Goal: Task Accomplishment & Management: Manage account settings

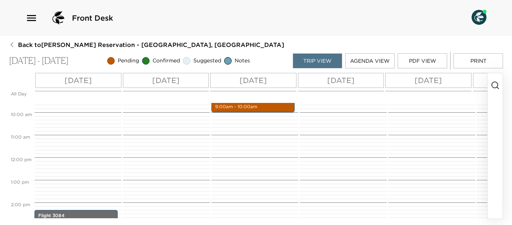
scroll to position [243, 0]
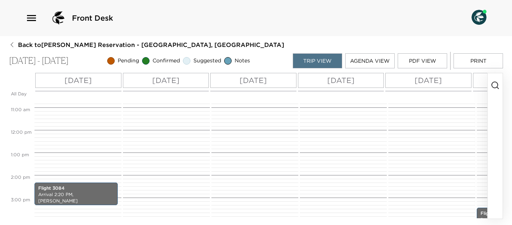
click at [493, 84] on icon "button" at bounding box center [495, 85] width 9 height 9
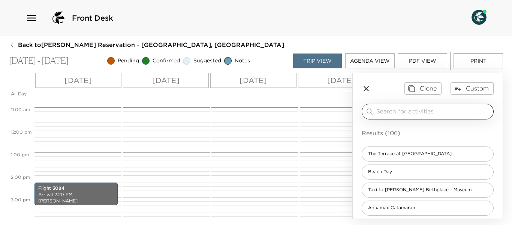
click at [385, 114] on input "search" at bounding box center [434, 111] width 114 height 9
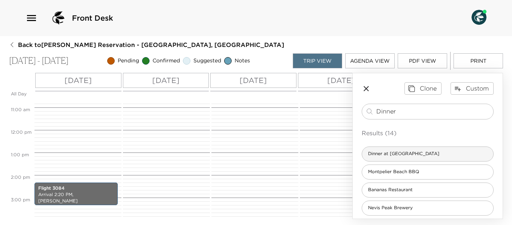
type input "Dinner"
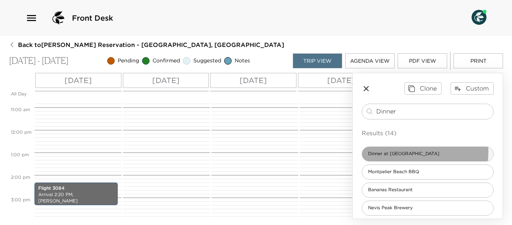
click at [393, 151] on span "Dinner at Eden" at bounding box center [403, 153] width 83 height 6
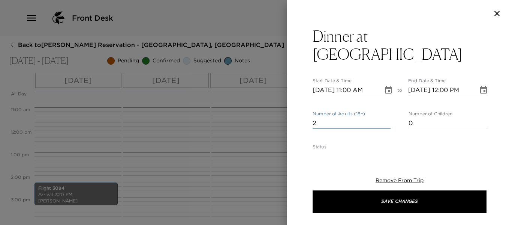
click at [386, 117] on input "2" at bounding box center [352, 123] width 78 height 12
click at [386, 117] on input "3" at bounding box center [352, 123] width 78 height 12
click at [386, 117] on input "4" at bounding box center [352, 123] width 78 height 12
click at [386, 117] on input "5" at bounding box center [352, 123] width 78 height 12
click at [386, 117] on input "6" at bounding box center [352, 123] width 78 height 12
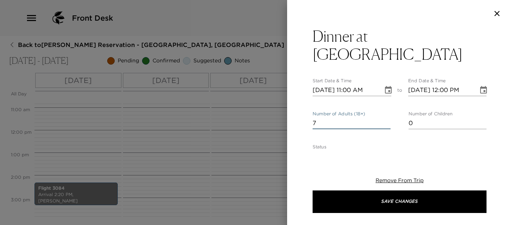
click at [386, 117] on input "7" at bounding box center [352, 123] width 78 height 12
click at [386, 117] on input "8" at bounding box center [352, 123] width 78 height 12
type input "9"
click at [386, 117] on input "9" at bounding box center [352, 123] width 78 height 12
click at [384, 86] on icon "Choose date, selected date is Dec 14, 2025" at bounding box center [388, 90] width 9 height 9
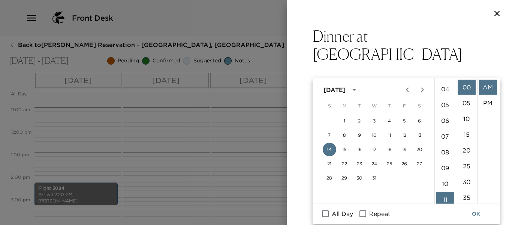
scroll to position [61, 0]
click at [443, 119] on li "06" at bounding box center [446, 120] width 18 height 15
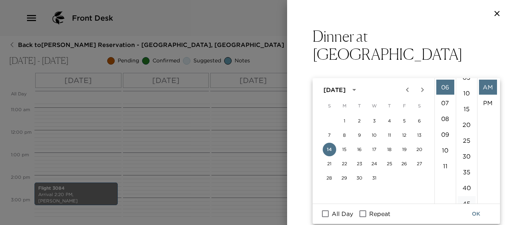
scroll to position [38, 0]
drag, startPoint x: 468, startPoint y: 192, endPoint x: 485, endPoint y: 129, distance: 65.9
click at [468, 189] on li "45" at bounding box center [467, 191] width 18 height 15
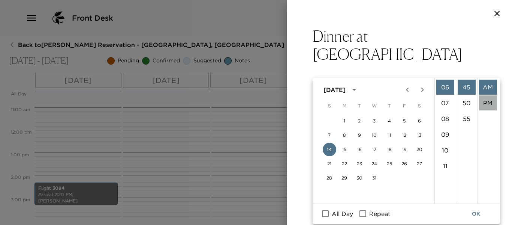
click at [488, 104] on li "PM" at bounding box center [488, 102] width 18 height 15
type input "12/14/2025 06:45 PM"
type input "12/14/2025 07:45 PM"
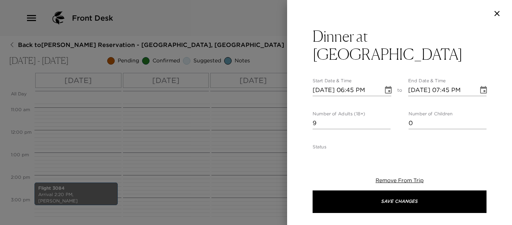
scroll to position [16, 0]
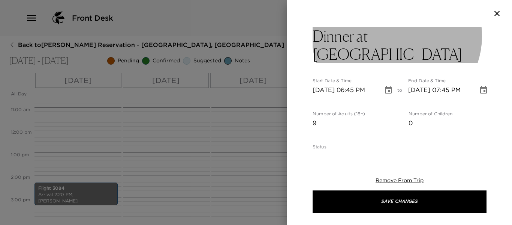
click at [426, 34] on button "Dinner at Eden" at bounding box center [400, 45] width 174 height 36
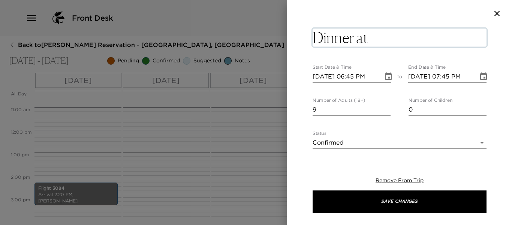
click at [426, 38] on textarea "Dinner at Eden" at bounding box center [400, 38] width 174 height 18
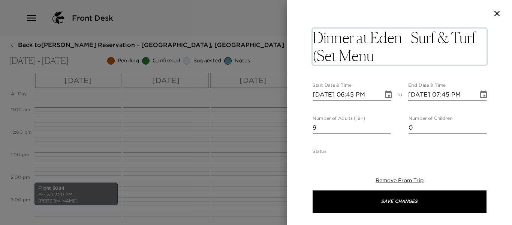
type textarea "Dinner at Eden - Surf & Turf (Set Menu)"
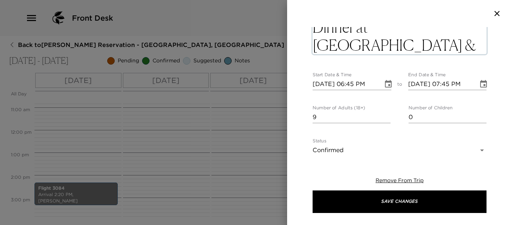
scroll to position [0, 0]
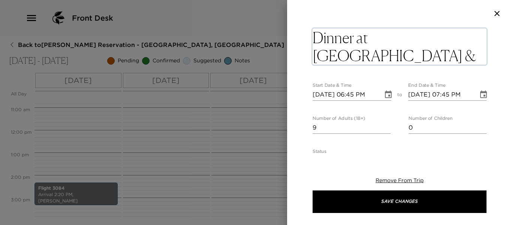
click at [384, 97] on button "Choose date, selected date is Dec 14, 2025" at bounding box center [388, 94] width 15 height 15
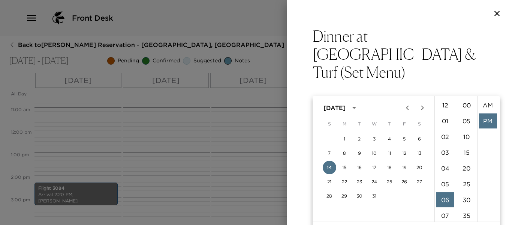
scroll to position [16, 0]
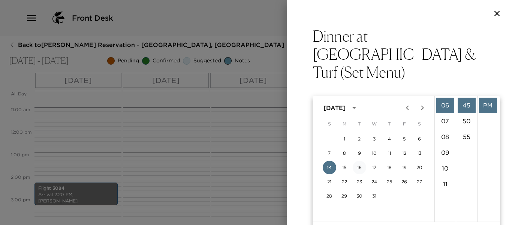
click at [359, 165] on button "16" at bounding box center [360, 168] width 14 height 14
type input "12/16/2025 06:45 PM"
type input "12/16/2025 07:45 PM"
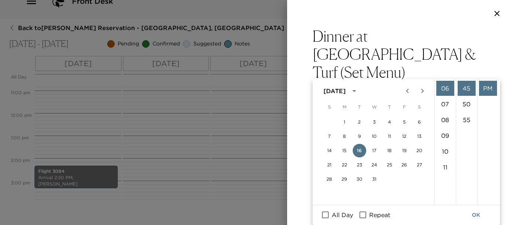
click at [495, 73] on div "Dinner at Eden - Surf & Turf (Set Menu) Start Date & Time 12/16/2025 06:45 PM t…" at bounding box center [399, 90] width 225 height 126
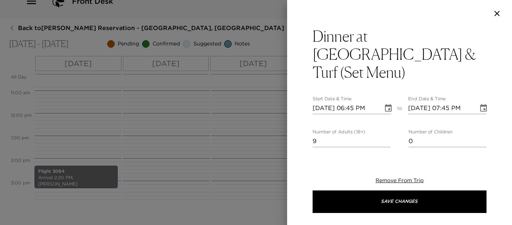
scroll to position [0, 0]
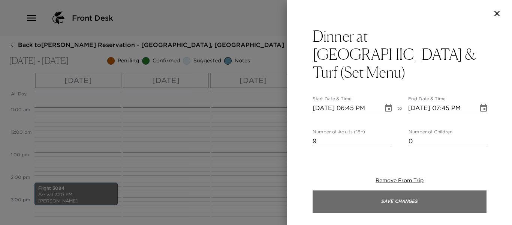
click at [362, 204] on button "Save Changes" at bounding box center [400, 201] width 174 height 23
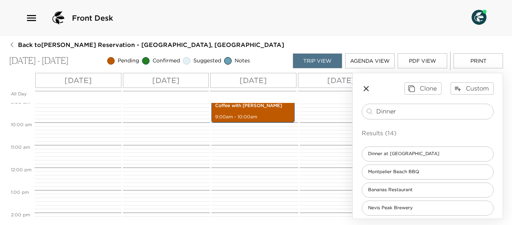
drag, startPoint x: 407, startPoint y: 110, endPoint x: 354, endPoint y: 108, distance: 52.9
click at [354, 108] on div "Clone Custom Dinner ​ Results (14) Dinner at Eden Montpelier Beach BBQ Bananas …" at bounding box center [428, 211] width 150 height 277
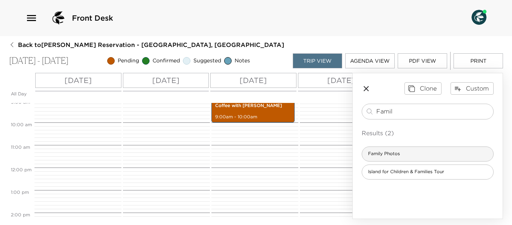
type input "Famil"
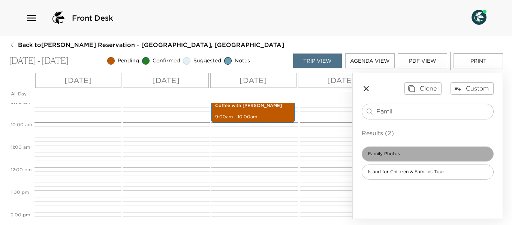
click at [393, 152] on span "Family Photos" at bounding box center [384, 153] width 44 height 6
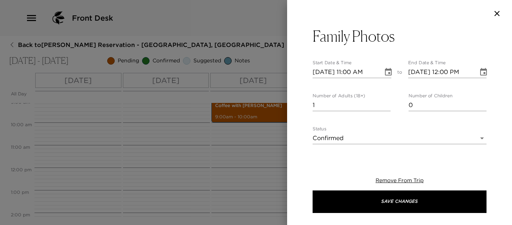
type textarea "$350 - A great way to create family memories here at Paradise Beach, is to hire…"
click at [385, 102] on input "2" at bounding box center [352, 105] width 78 height 12
click at [385, 102] on input "3" at bounding box center [352, 105] width 78 height 12
click at [385, 102] on input "4" at bounding box center [352, 105] width 78 height 12
click at [385, 102] on input "5" at bounding box center [352, 105] width 78 height 12
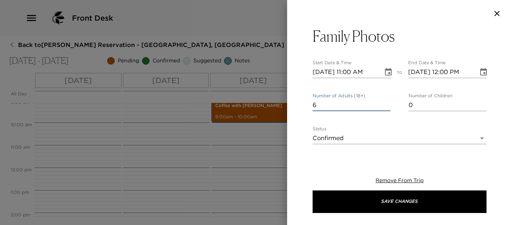
click at [385, 102] on input "6" at bounding box center [352, 105] width 78 height 12
click at [385, 102] on input "7" at bounding box center [352, 105] width 78 height 12
click at [385, 102] on input "8" at bounding box center [352, 105] width 78 height 12
type input "9"
click at [386, 102] on input "9" at bounding box center [352, 105] width 78 height 12
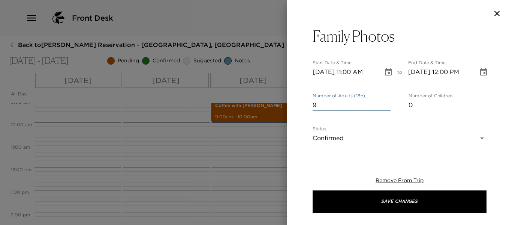
click at [384, 73] on icon "Choose date, selected date is Dec 14, 2025" at bounding box center [388, 72] width 9 height 9
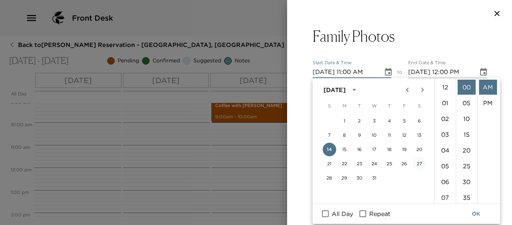
scroll to position [173, 0]
click at [390, 147] on button "18" at bounding box center [390, 150] width 14 height 14
type input "12/18/2025 11:00 AM"
type input "12/18/2025 12:00 PM"
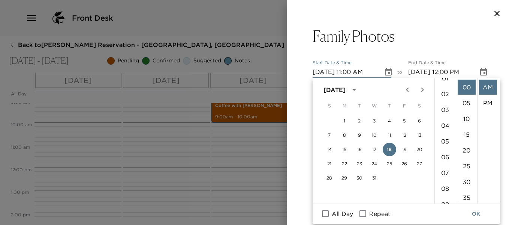
scroll to position [23, 0]
click at [444, 141] on li "05" at bounding box center [446, 142] width 18 height 15
click at [488, 99] on li "PM" at bounding box center [488, 102] width 18 height 15
type input "12/18/2025 05:00 PM"
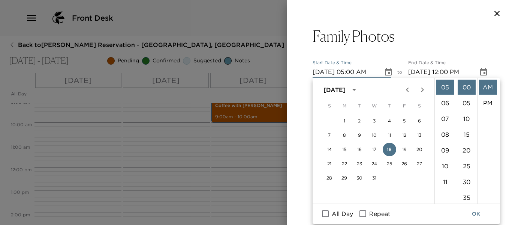
type input "12/18/2025 06:00 PM"
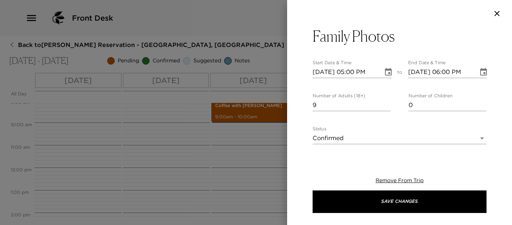
scroll to position [16, 0]
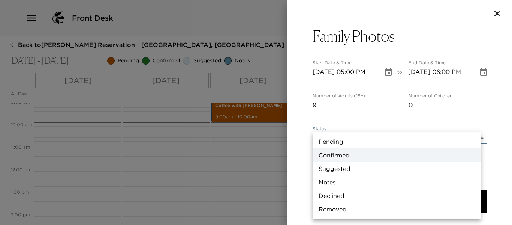
drag, startPoint x: 478, startPoint y: 138, endPoint x: 325, endPoint y: 159, distance: 154.9
click at [478, 137] on body "Front Desk Back to Heather Twomey Reservation - Villa 6 Nevis, West Indies Dec …" at bounding box center [256, 112] width 512 height 225
drag, startPoint x: 330, startPoint y: 141, endPoint x: 380, endPoint y: 141, distance: 49.9
click at [330, 141] on li "Pending" at bounding box center [397, 142] width 168 height 14
type input "Pending"
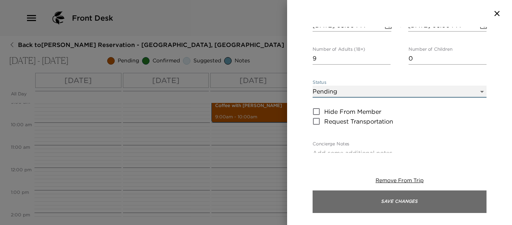
scroll to position [75, 0]
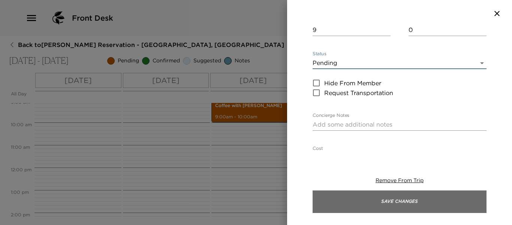
click at [374, 202] on button "Save Changes" at bounding box center [400, 201] width 174 height 23
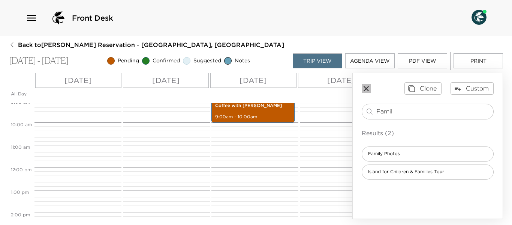
click at [365, 90] on icon "button" at bounding box center [366, 88] width 5 height 5
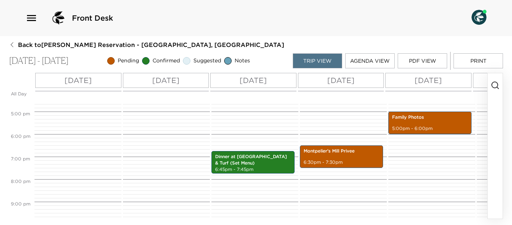
scroll to position [393, 0]
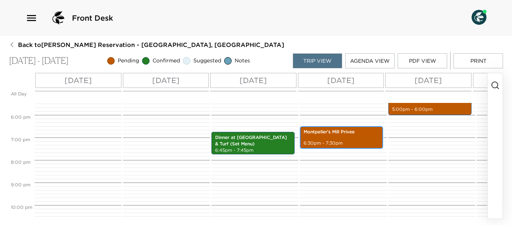
click at [340, 143] on p "6:30pm - 7:30pm" at bounding box center [342, 143] width 76 height 6
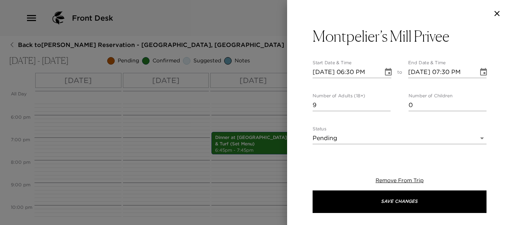
click at [148, 159] on div at bounding box center [256, 112] width 512 height 225
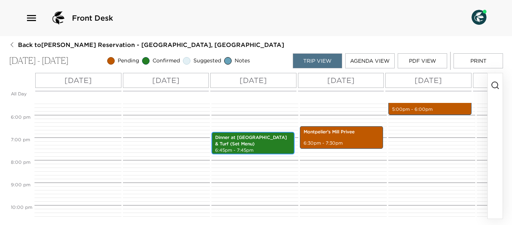
click at [241, 147] on p "6:45pm - 7:45pm" at bounding box center [253, 150] width 76 height 6
click at [240, 147] on p "6:45pm - 7:45pm" at bounding box center [253, 150] width 76 height 6
click at [240, 148] on p "6:45pm - 7:45pm" at bounding box center [253, 150] width 76 height 6
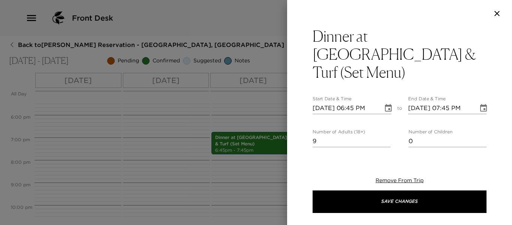
drag, startPoint x: 145, startPoint y: 168, endPoint x: 138, endPoint y: 161, distance: 10.6
click at [145, 168] on div at bounding box center [256, 112] width 512 height 225
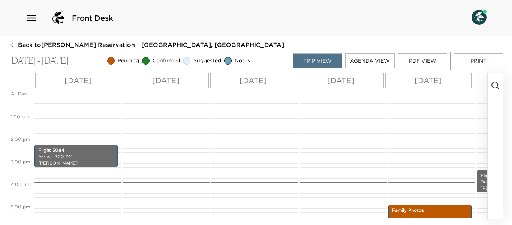
scroll to position [281, 0]
click at [96, 158] on p "Arrival 2:20 PM, Robert L. Bradshaw International Airport" at bounding box center [76, 163] width 76 height 19
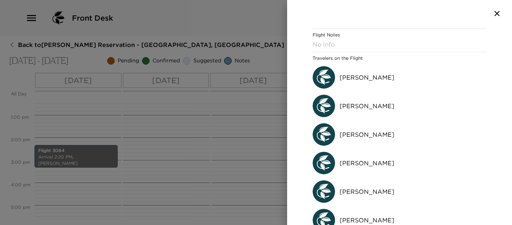
scroll to position [191, 0]
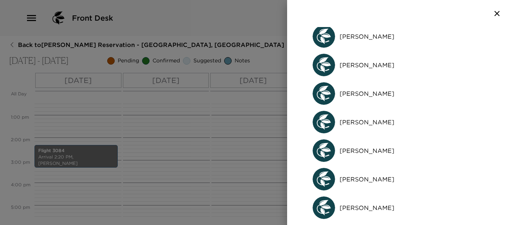
click at [146, 160] on div at bounding box center [256, 112] width 512 height 225
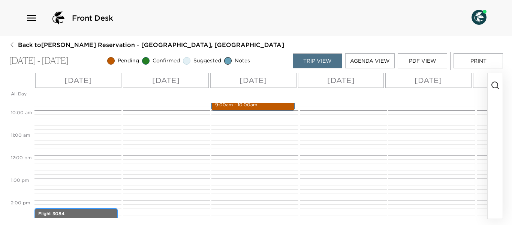
scroll to position [206, 0]
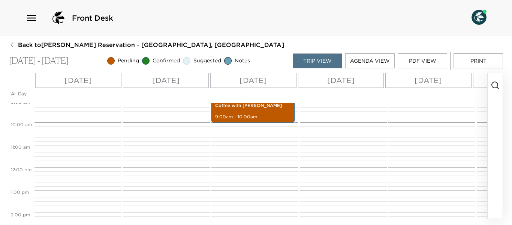
click at [498, 84] on circle "button" at bounding box center [495, 85] width 6 height 6
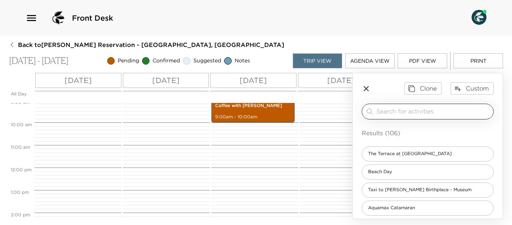
click at [410, 113] on input "search" at bounding box center [434, 111] width 114 height 9
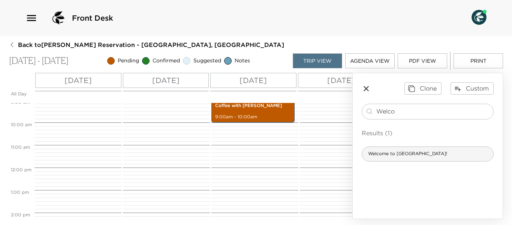
type input "Welco"
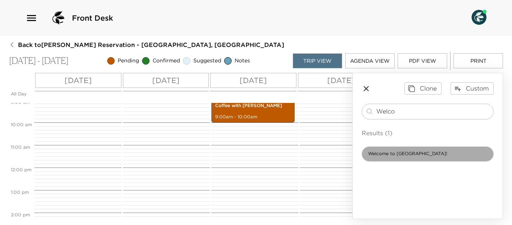
click at [413, 155] on span "Welcome to Paradise Beach!" at bounding box center [407, 153] width 91 height 6
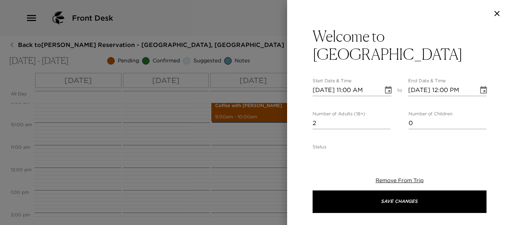
click at [385, 119] on input "2" at bounding box center [352, 123] width 78 height 12
click at [385, 119] on input "3" at bounding box center [352, 123] width 78 height 12
click at [385, 119] on input "4" at bounding box center [352, 123] width 78 height 12
click at [385, 119] on input "5" at bounding box center [352, 123] width 78 height 12
click at [385, 119] on input "6" at bounding box center [352, 123] width 78 height 12
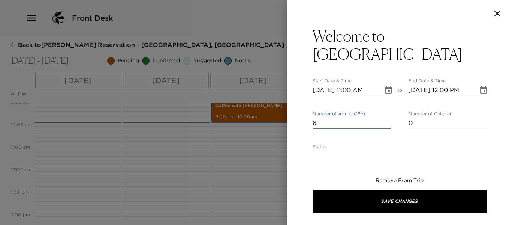
type input "7"
click at [385, 119] on input "7" at bounding box center [352, 123] width 78 height 12
click at [384, 89] on icon "Choose date, selected date is Dec 14, 2025" at bounding box center [388, 90] width 9 height 9
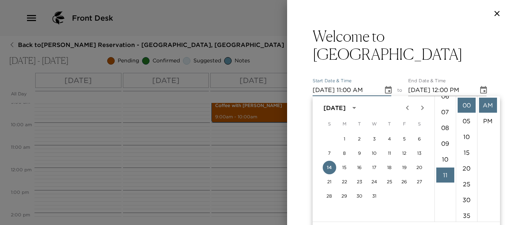
scroll to position [61, 0]
click at [447, 108] on li "04" at bounding box center [446, 107] width 18 height 15
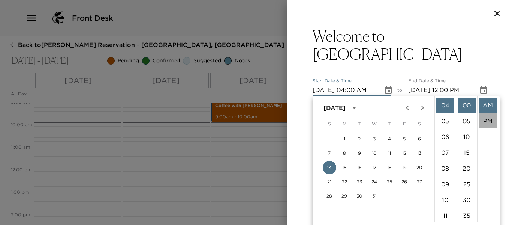
click at [489, 121] on li "PM" at bounding box center [488, 120] width 18 height 15
type input "12/14/2025 04:00 PM"
type input "12/14/2025 05:00 PM"
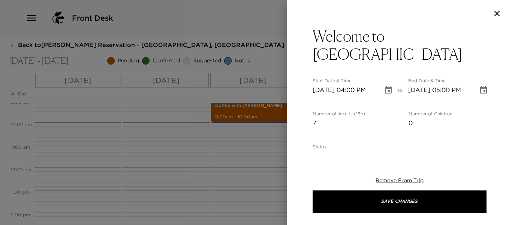
scroll to position [113, 0]
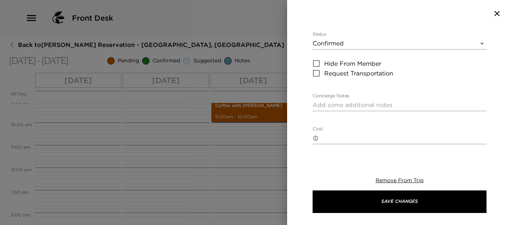
click at [477, 43] on body "Front Desk Back to Heather Twomey Reservation - Villa 6 Nevis, West Indies Dec …" at bounding box center [256, 112] width 512 height 225
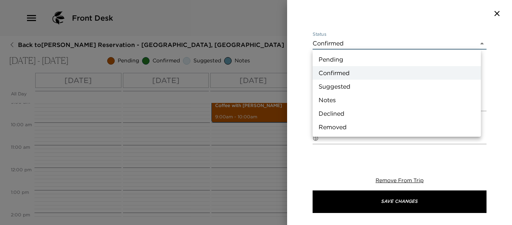
click at [363, 99] on li "Notes" at bounding box center [397, 100] width 168 height 14
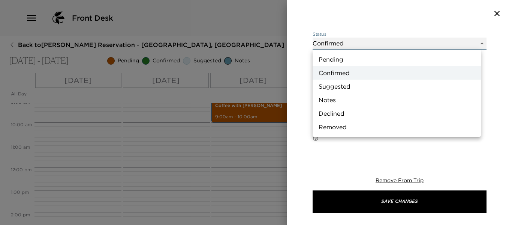
type input "Concierge Note"
type textarea "Welcome to Paradise! We hope you will enjoy your stay with us, and we will be a…"
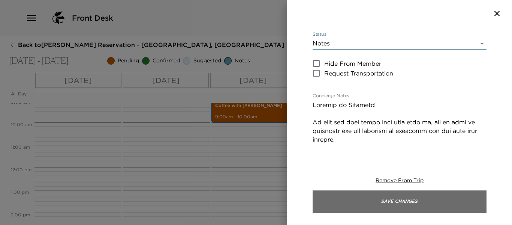
click at [379, 203] on button "Save Changes" at bounding box center [400, 201] width 174 height 23
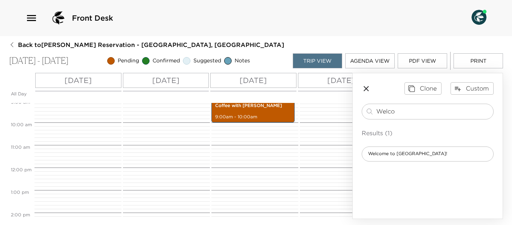
drag, startPoint x: 408, startPoint y: 109, endPoint x: 434, endPoint y: 221, distance: 115.1
click at [369, 108] on div "Welco ​" at bounding box center [427, 111] width 125 height 9
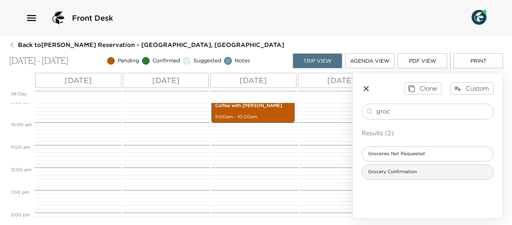
type input "groc"
click at [407, 174] on span "Grocery Confirmation" at bounding box center [392, 171] width 61 height 6
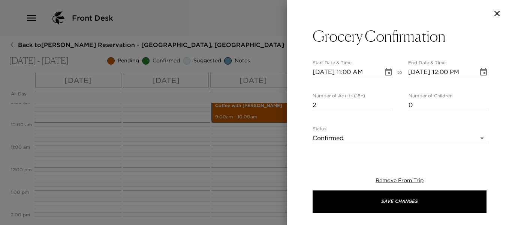
click at [385, 101] on input "2" at bounding box center [352, 105] width 78 height 12
click at [385, 101] on input "3" at bounding box center [352, 105] width 78 height 12
click at [385, 101] on input "4" at bounding box center [352, 105] width 78 height 12
click at [385, 101] on input "5" at bounding box center [352, 105] width 78 height 12
click at [385, 101] on input "6" at bounding box center [352, 105] width 78 height 12
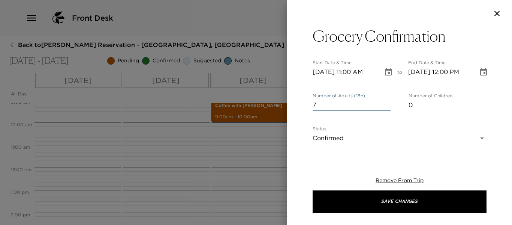
type input "7"
click at [386, 103] on input "7" at bounding box center [352, 105] width 78 height 12
click at [384, 74] on icon "Choose date, selected date is Dec 14, 2025" at bounding box center [388, 72] width 9 height 9
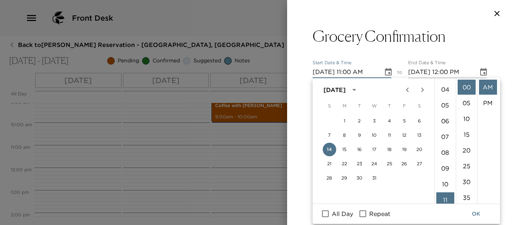
scroll to position [0, 0]
click at [444, 88] on li "12" at bounding box center [446, 87] width 18 height 15
click at [487, 105] on li "PM" at bounding box center [488, 102] width 18 height 15
type input "12/14/2025 12:00 PM"
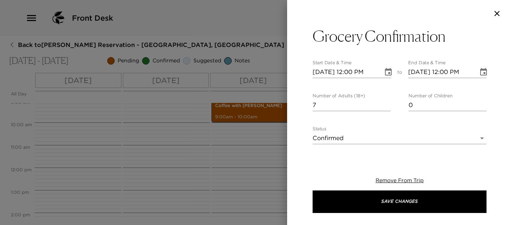
scroll to position [16, 0]
click at [480, 74] on icon "Choose date, selected date is Dec 14, 2025" at bounding box center [483, 72] width 7 height 8
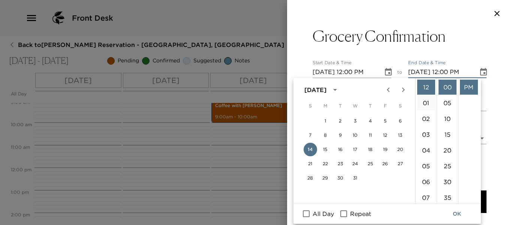
click at [430, 102] on li "01" at bounding box center [426, 102] width 18 height 15
type input "12/14/2025 01:00 PM"
drag, startPoint x: 498, startPoint y: 152, endPoint x: 495, endPoint y: 156, distance: 4.4
click at [497, 152] on div "Grocery Confirmation Start Date & Time 12/14/2025 12:00 PM to End Date & Time 1…" at bounding box center [399, 90] width 225 height 126
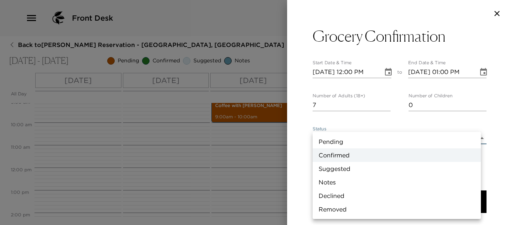
drag, startPoint x: 477, startPoint y: 143, endPoint x: 409, endPoint y: 152, distance: 69.2
click at [477, 143] on body "Front Desk Back to Heather Twomey Reservation - Villa 6 Nevis, West Indies Dec …" at bounding box center [256, 112] width 512 height 225
click at [356, 142] on li "Pending" at bounding box center [397, 142] width 168 height 14
type input "Pending"
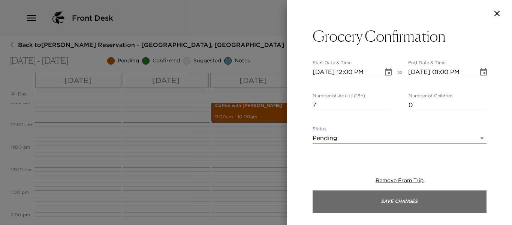
drag, startPoint x: 390, startPoint y: 201, endPoint x: 323, endPoint y: 193, distance: 67.7
click at [388, 199] on button "Save Changes" at bounding box center [400, 201] width 174 height 23
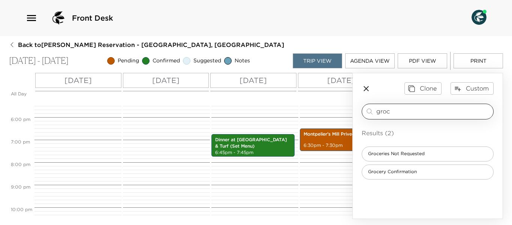
scroll to position [356, 0]
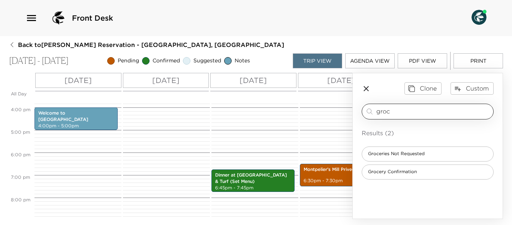
drag, startPoint x: 404, startPoint y: 112, endPoint x: 362, endPoint y: 111, distance: 41.3
click at [362, 111] on div "groc ​" at bounding box center [428, 112] width 132 height 16
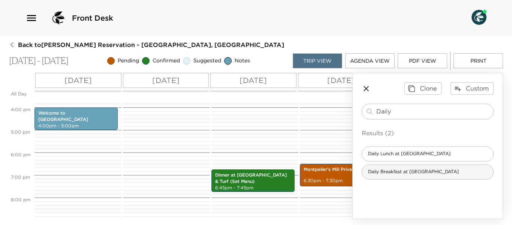
type input "Daily"
click at [403, 173] on span "Daily Breakfast at Eden" at bounding box center [413, 171] width 103 height 6
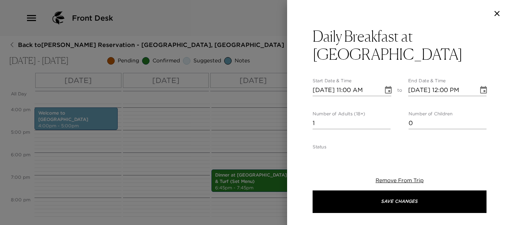
click at [386, 117] on input "2" at bounding box center [352, 123] width 78 height 12
click at [386, 117] on input "3" at bounding box center [352, 123] width 78 height 12
click at [386, 117] on input "4" at bounding box center [352, 123] width 78 height 12
click at [386, 117] on input "5" at bounding box center [352, 123] width 78 height 12
click at [386, 117] on input "6" at bounding box center [352, 123] width 78 height 12
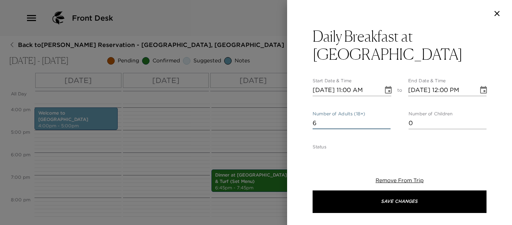
type input "7"
click at [386, 117] on input "7" at bounding box center [352, 123] width 78 height 12
click at [387, 86] on icon "Choose date, selected date is Dec 14, 2025" at bounding box center [388, 90] width 7 height 8
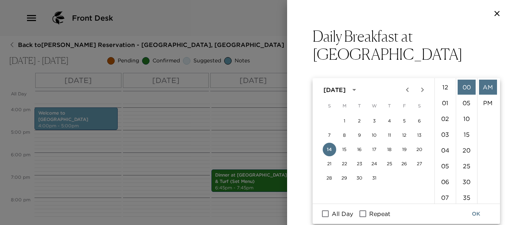
scroll to position [173, 0]
click at [347, 147] on button "15" at bounding box center [345, 150] width 14 height 14
type input "12/15/2025 11:00 AM"
type input "12/15/2025 12:00 PM"
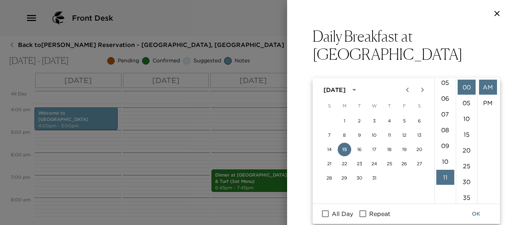
scroll to position [61, 0]
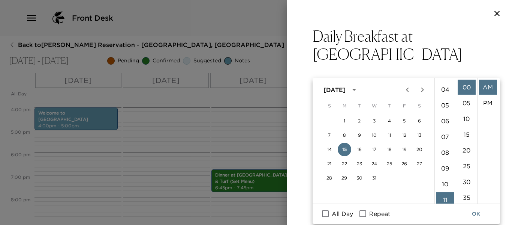
click at [445, 149] on li "08" at bounding box center [446, 152] width 18 height 15
type input "12/15/2025 08:00 AM"
click at [485, 50] on div "Daily Breakfast at Eden Start Date & Time 12/15/2025 08:00 AM to End Date & Tim…" at bounding box center [399, 90] width 225 height 126
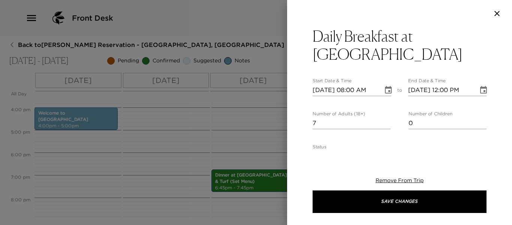
click at [480, 86] on icon "Choose date, selected date is Dec 15, 2025" at bounding box center [483, 90] width 7 height 8
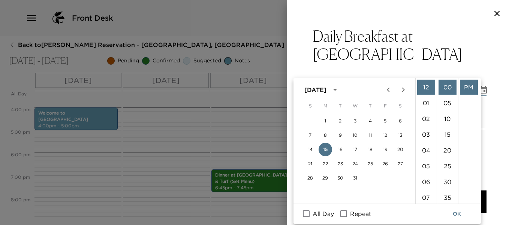
scroll to position [75, 0]
click at [428, 150] on li "09" at bounding box center [426, 153] width 18 height 15
click at [465, 88] on li "AM" at bounding box center [469, 87] width 18 height 15
type input "12/15/2025 09:00 AM"
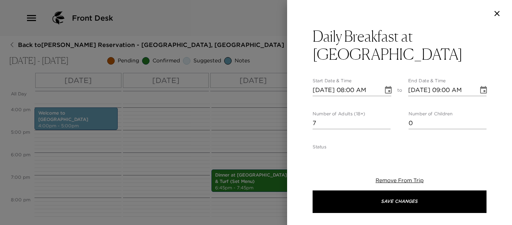
click at [473, 132] on body "Front Desk Back to Heather Twomey Reservation - Villa 6 Nevis, West Indies Dec …" at bounding box center [256, 112] width 512 height 225
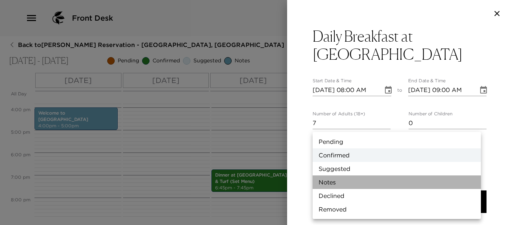
drag, startPoint x: 355, startPoint y: 184, endPoint x: 383, endPoint y: 190, distance: 28.8
click at [355, 184] on li "Notes" at bounding box center [397, 182] width 168 height 14
type input "Concierge Note"
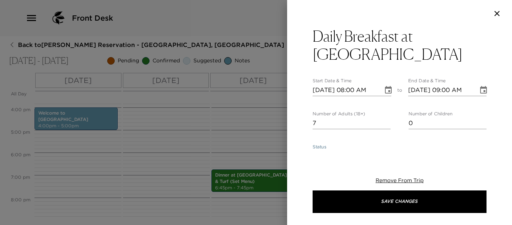
drag, startPoint x: 422, startPoint y: 206, endPoint x: 285, endPoint y: 220, distance: 136.9
click at [422, 205] on button "Save Changes" at bounding box center [400, 201] width 174 height 23
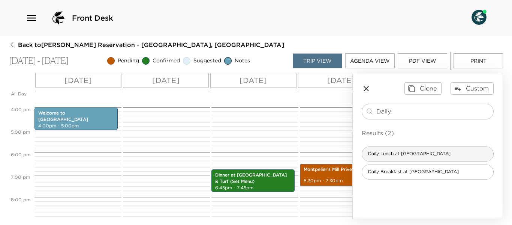
click at [408, 155] on span "Daily Lunch at Eden" at bounding box center [409, 153] width 95 height 6
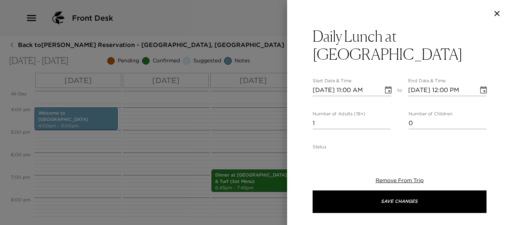
type textarea "$25 - A simple, light lunch menu is available at Eden, offering fresh salads, s…"
click at [386, 117] on input "2" at bounding box center [352, 123] width 78 height 12
click at [386, 117] on input "3" at bounding box center [352, 123] width 78 height 12
click at [386, 117] on input "5" at bounding box center [352, 123] width 78 height 12
click at [386, 117] on input "6" at bounding box center [352, 123] width 78 height 12
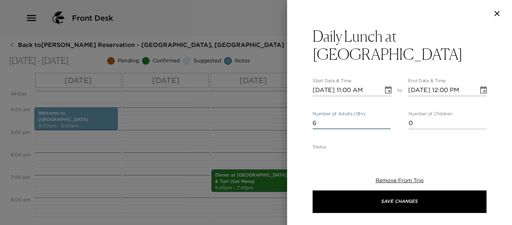
type input "7"
click at [386, 117] on input "7" at bounding box center [352, 123] width 78 height 12
click at [386, 86] on icon "Choose date, selected date is Dec 14, 2025" at bounding box center [388, 90] width 7 height 8
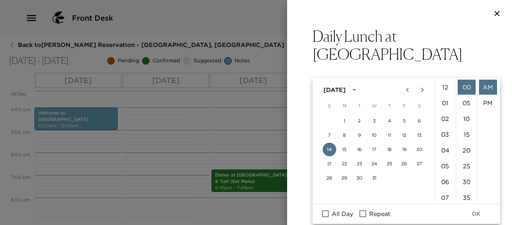
scroll to position [173, 0]
click at [348, 148] on button "15" at bounding box center [345, 150] width 14 height 14
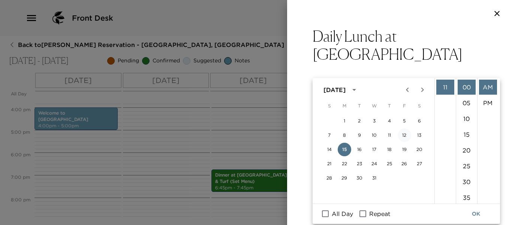
type input "12/15/2025 11:00 AM"
type input "12/15/2025 12:00 PM"
click at [440, 86] on li "12" at bounding box center [446, 87] width 18 height 15
click at [488, 103] on li "PM" at bounding box center [488, 102] width 18 height 15
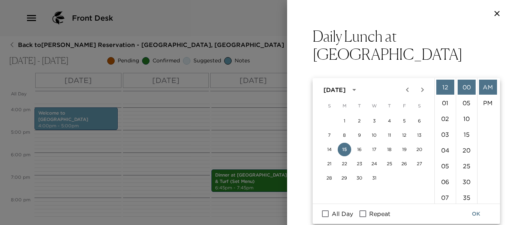
type input "12/15/2025 12:00 PM"
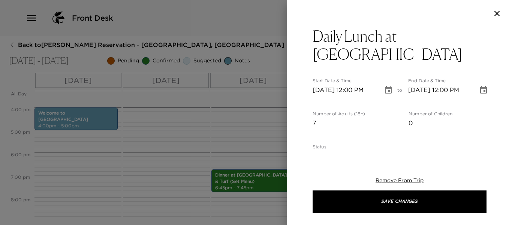
scroll to position [16, 0]
click at [480, 86] on icon "Choose date, selected date is Dec 15, 2025" at bounding box center [483, 90] width 7 height 8
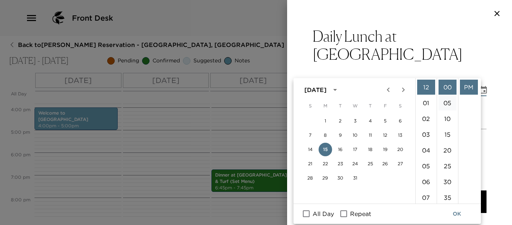
click at [426, 101] on li "01" at bounding box center [426, 102] width 18 height 15
type input "12/15/2025 01:00 PM"
click at [490, 119] on div "Daily Lunch at Eden Start Date & Time 12/15/2025 12:00 PM to End Date & Time 12…" at bounding box center [399, 90] width 225 height 126
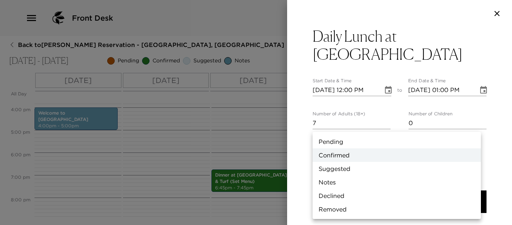
drag, startPoint x: 472, startPoint y: 140, endPoint x: 389, endPoint y: 156, distance: 84.5
click at [471, 140] on body "Front Desk Back to Heather Twomey Reservation - Villa 6 Nevis, West Indies Dec …" at bounding box center [256, 112] width 512 height 225
click at [360, 183] on li "Notes" at bounding box center [397, 182] width 168 height 14
type input "Concierge Note"
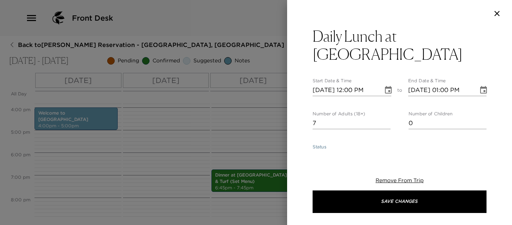
click at [417, 197] on button "Save Changes" at bounding box center [400, 201] width 174 height 23
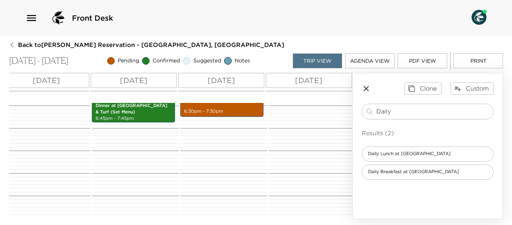
scroll to position [0, 131]
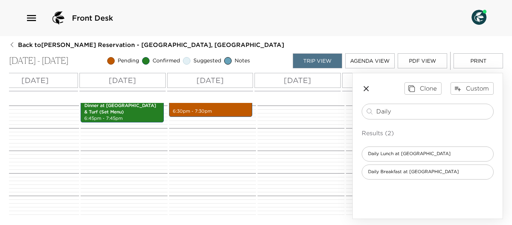
click at [368, 88] on icon "button" at bounding box center [366, 88] width 9 height 9
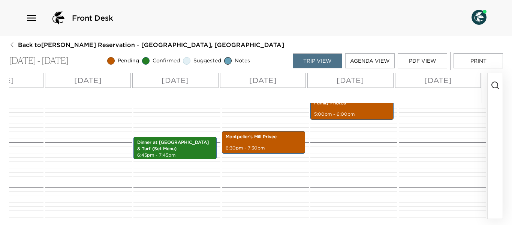
scroll to position [431, 0]
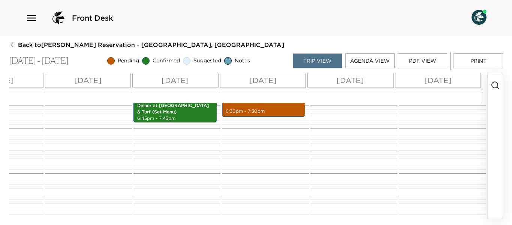
click at [495, 86] on icon "button" at bounding box center [495, 85] width 9 height 9
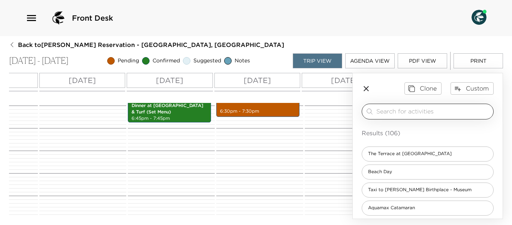
click at [402, 110] on input "search" at bounding box center [434, 111] width 114 height 9
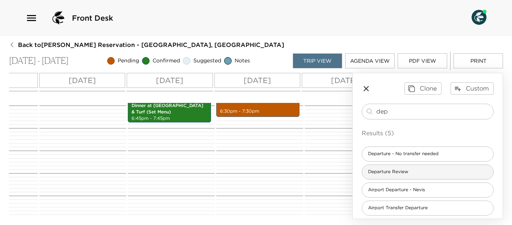
type input "dep"
click at [415, 171] on div "Departure Review" at bounding box center [428, 171] width 132 height 15
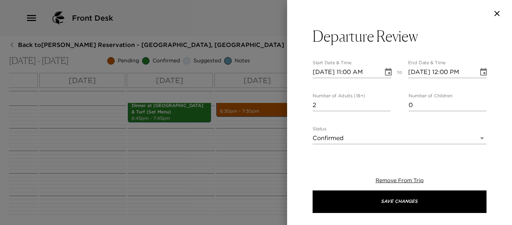
click at [386, 102] on input "2" at bounding box center [352, 105] width 78 height 12
click at [386, 102] on input "3" at bounding box center [352, 105] width 78 height 12
click at [385, 102] on input "4" at bounding box center [352, 105] width 78 height 12
click at [385, 102] on input "5" at bounding box center [352, 105] width 78 height 12
click at [384, 102] on input "6" at bounding box center [352, 105] width 78 height 12
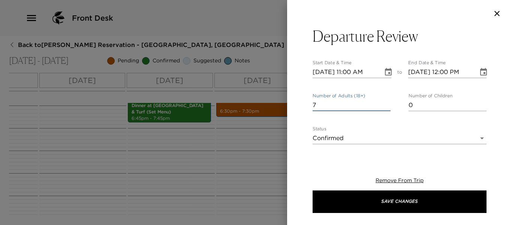
type input "7"
click at [384, 102] on input "7" at bounding box center [352, 105] width 78 height 12
click at [386, 74] on icon "Choose date, selected date is Dec 14, 2025" at bounding box center [388, 72] width 7 height 8
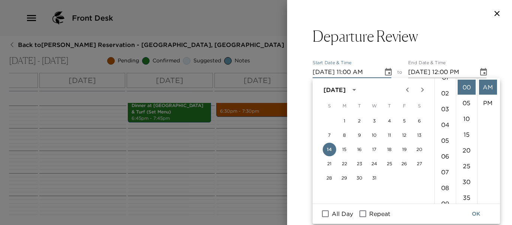
scroll to position [23, 0]
click at [445, 127] on li "04" at bounding box center [446, 126] width 18 height 15
click at [489, 102] on li "PM" at bounding box center [488, 102] width 18 height 15
type input "12/14/2025 04:00 PM"
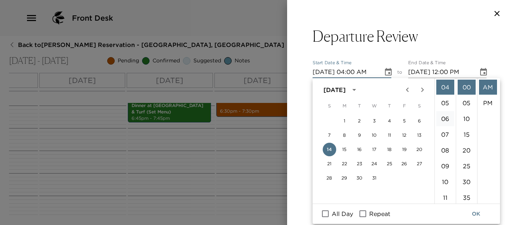
type input "12/14/2025 05:00 PM"
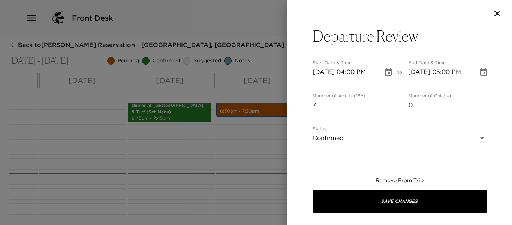
scroll to position [16, 0]
click at [470, 136] on body "Front Desk Back to Heather Twomey Reservation - Villa 6 Nevis, West Indies Dec …" at bounding box center [256, 112] width 512 height 225
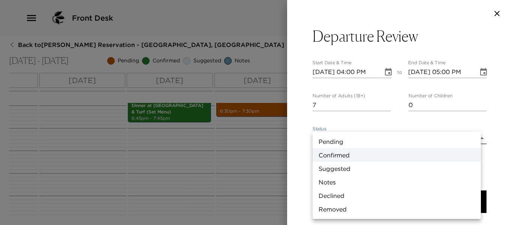
drag, startPoint x: 345, startPoint y: 184, endPoint x: 350, endPoint y: 169, distance: 16.2
click at [344, 183] on li "Notes" at bounding box center [397, 182] width 168 height 14
type input "Concierge Note"
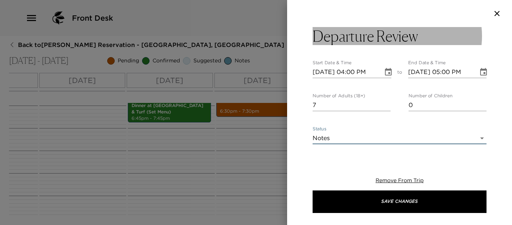
click at [425, 43] on button "Departure Review" at bounding box center [400, 36] width 174 height 18
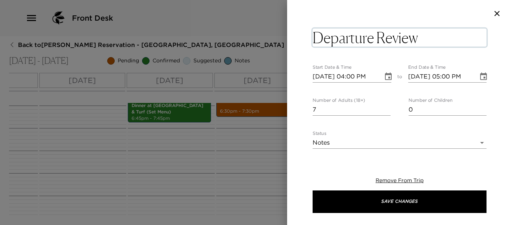
drag, startPoint x: 425, startPoint y: 36, endPoint x: 424, endPoint y: 42, distance: 5.7
click at [425, 37] on textarea "Departure Review" at bounding box center [400, 38] width 174 height 18
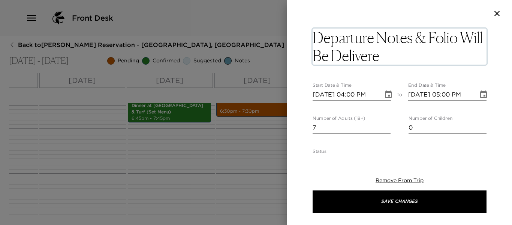
type textarea "Departure Notes & Folio Will Be Delivered"
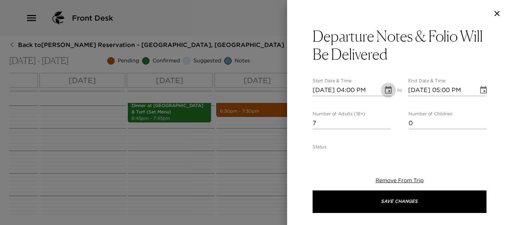
click at [386, 95] on button "Choose date, selected date is Dec 14, 2025" at bounding box center [388, 90] width 15 height 15
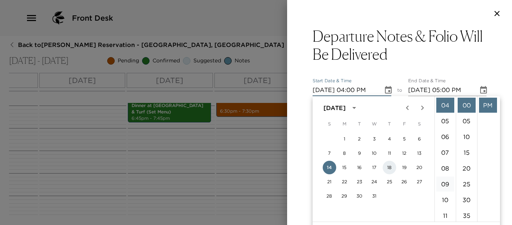
drag, startPoint x: 390, startPoint y: 164, endPoint x: 439, endPoint y: 183, distance: 52.7
click at [390, 164] on button "18" at bounding box center [390, 168] width 14 height 14
type input "12/18/2025 04:00 PM"
type input "12/18/2025 05:00 PM"
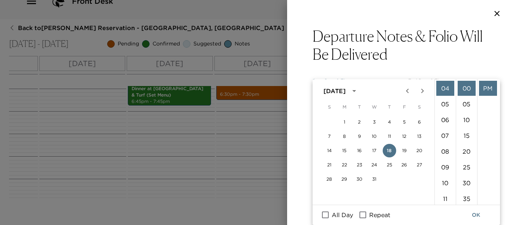
click at [486, 66] on div "Departure Notes & Folio Will Be Delivered Start Date & Time 12/18/2025 04:00 PM…" at bounding box center [399, 90] width 225 height 126
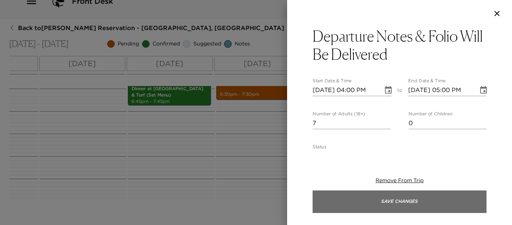
scroll to position [0, 0]
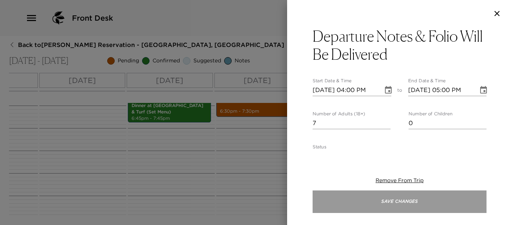
drag, startPoint x: 434, startPoint y: 202, endPoint x: 332, endPoint y: 201, distance: 102.0
click at [432, 202] on button "Save Changes" at bounding box center [400, 201] width 174 height 23
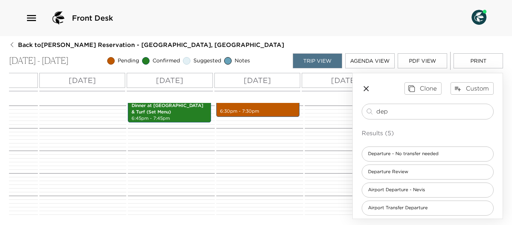
click at [368, 91] on icon "button" at bounding box center [366, 88] width 9 height 9
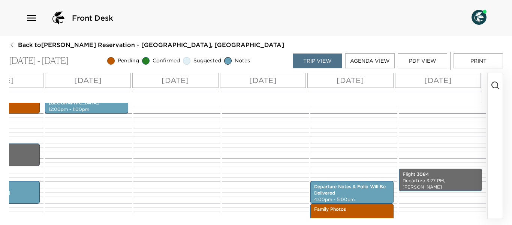
scroll to position [318, 0]
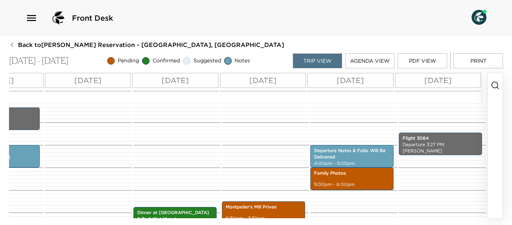
click at [494, 83] on icon "button" at bounding box center [495, 85] width 9 height 9
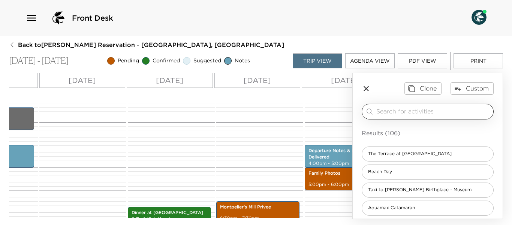
click at [404, 113] on input "search" at bounding box center [434, 111] width 114 height 9
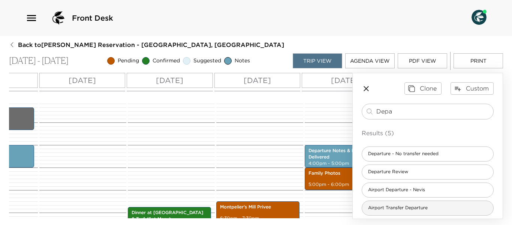
type input "Depa"
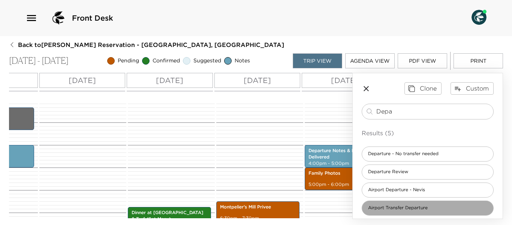
click at [434, 204] on div "Airport Transfer Departure" at bounding box center [428, 207] width 132 height 15
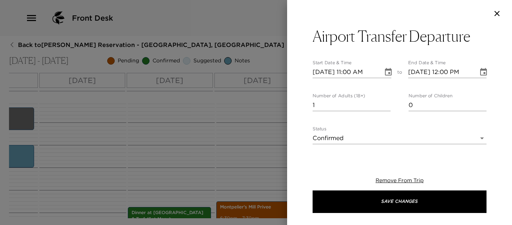
type textarea "$90 - Taxi will transport you to water taxi then over to St. Kitts where you wi…"
click at [384, 101] on input "2" at bounding box center [352, 105] width 78 height 12
click at [384, 101] on input "3" at bounding box center [352, 105] width 78 height 12
click at [384, 101] on input "4" at bounding box center [352, 105] width 78 height 12
click at [384, 101] on input "5" at bounding box center [352, 105] width 78 height 12
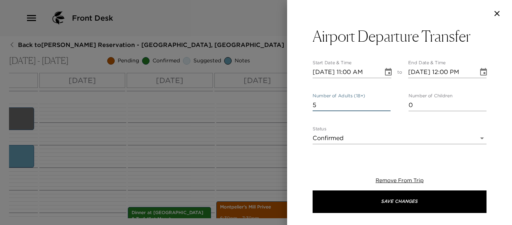
type input "6"
click at [384, 101] on input "6" at bounding box center [352, 105] width 78 height 12
click at [384, 100] on input "6" at bounding box center [352, 105] width 78 height 12
click at [385, 70] on icon "Choose date, selected date is Dec 14, 2025" at bounding box center [388, 72] width 7 height 8
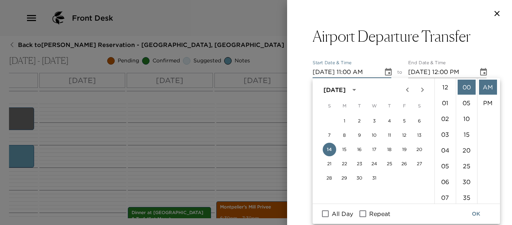
scroll to position [173, 0]
click at [403, 147] on button "19" at bounding box center [405, 150] width 14 height 14
type input "12/19/2025 11:00 AM"
type input "12/19/2025 12:00 PM"
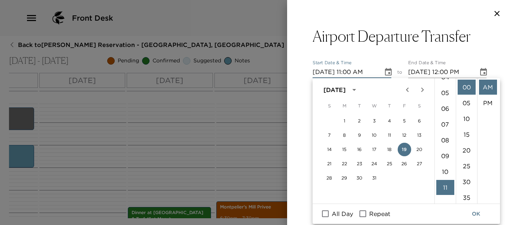
scroll to position [0, 0]
click at [444, 84] on li "12" at bounding box center [446, 87] width 18 height 15
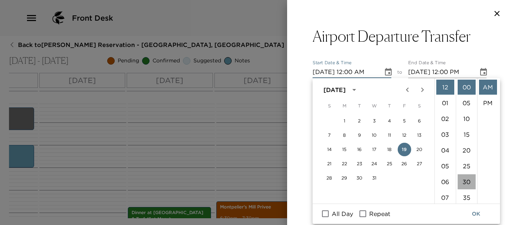
click at [470, 182] on li "30" at bounding box center [467, 181] width 18 height 15
click at [489, 106] on li "PM" at bounding box center [488, 102] width 18 height 15
type input "12/19/2025 12:30 PM"
type input "12/19/2025 01:30 PM"
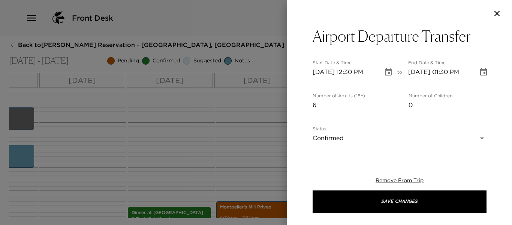
scroll to position [16, 0]
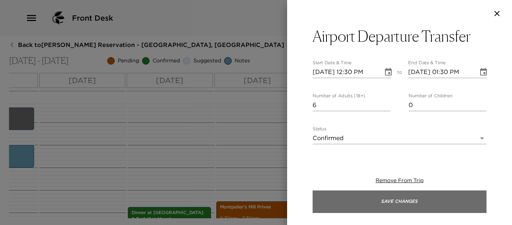
click at [431, 198] on button "Save Changes" at bounding box center [400, 201] width 174 height 23
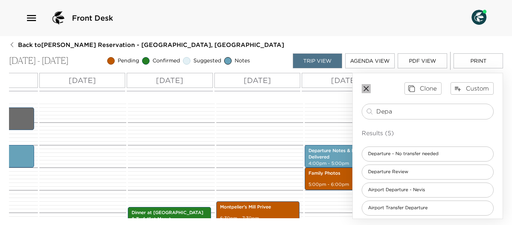
click at [369, 88] on icon "button" at bounding box center [366, 88] width 9 height 9
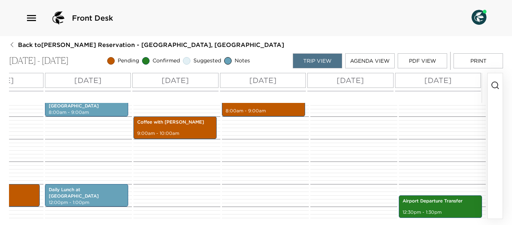
scroll to position [263, 0]
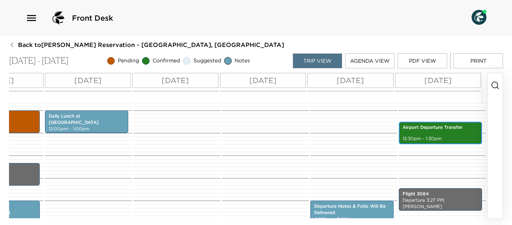
click at [441, 139] on p "12:30pm - 1:30pm" at bounding box center [441, 138] width 76 height 6
click at [440, 139] on p "12:30pm - 1:30pm" at bounding box center [441, 138] width 76 height 6
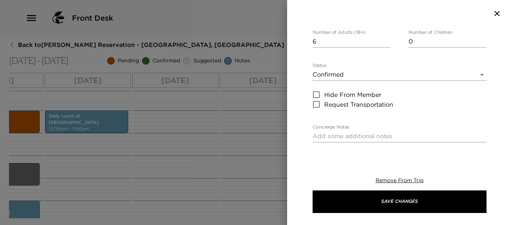
scroll to position [150, 0]
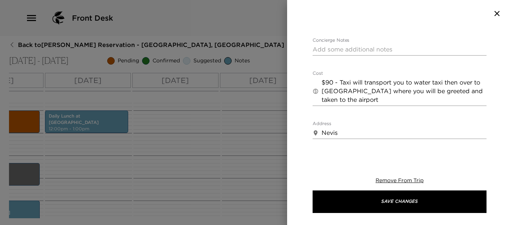
click at [344, 53] on textarea "Concierge Notes" at bounding box center [400, 49] width 174 height 9
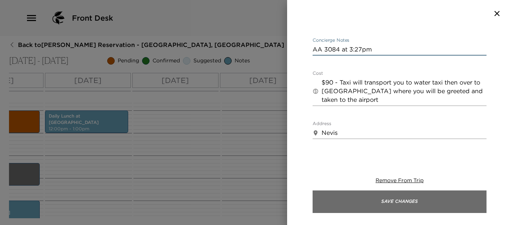
type textarea "AA 3084 at 3:27pm"
click at [383, 200] on button "Save Changes" at bounding box center [400, 201] width 174 height 23
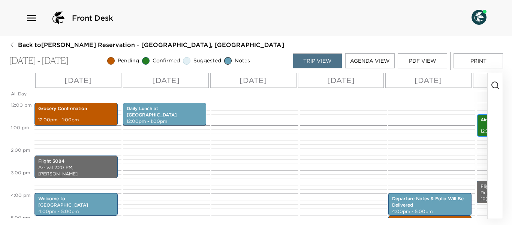
scroll to position [300, 0]
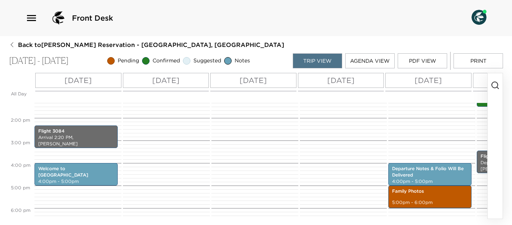
click at [497, 87] on icon "button" at bounding box center [495, 85] width 9 height 9
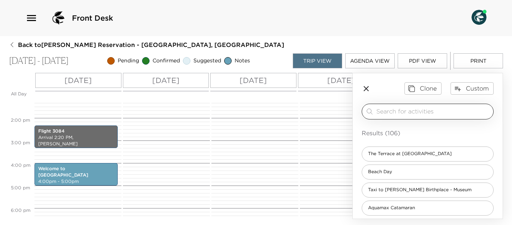
click at [402, 114] on input "search" at bounding box center [434, 111] width 114 height 9
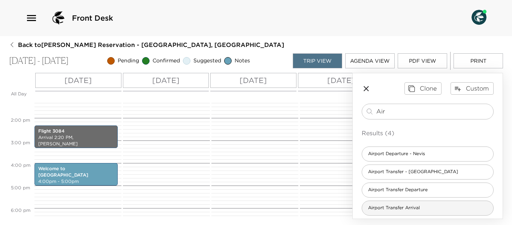
type input "Air"
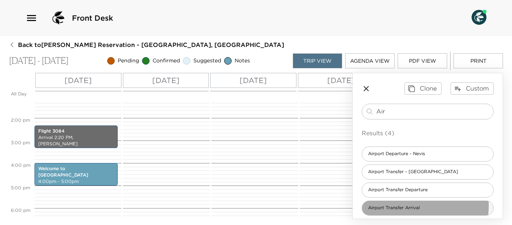
click at [415, 206] on span "Airport Transfer Arrival" at bounding box center [394, 207] width 64 height 6
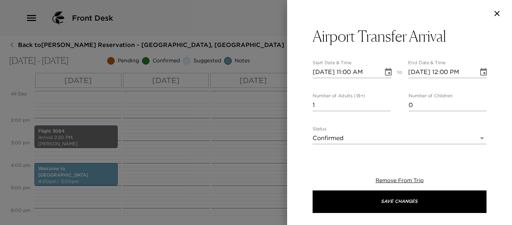
type textarea "$90 - We offer a private airport meet and greet transfer; You will be greeted b…"
click at [386, 102] on input "2" at bounding box center [352, 105] width 78 height 12
click at [386, 102] on input "3" at bounding box center [352, 105] width 78 height 12
click at [386, 102] on input "4" at bounding box center [352, 105] width 78 height 12
click at [386, 102] on input "6" at bounding box center [352, 105] width 78 height 12
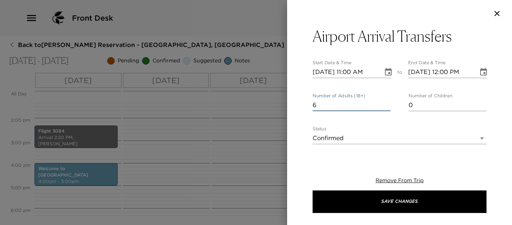
type input "7"
click at [386, 102] on input "7" at bounding box center [352, 105] width 78 height 12
click at [385, 75] on icon "Choose date, selected date is Dec 14, 2025" at bounding box center [388, 72] width 7 height 8
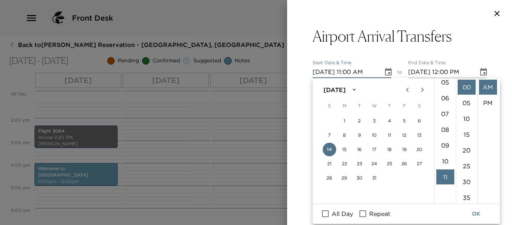
scroll to position [61, 0]
click at [445, 110] on li "03" at bounding box center [446, 111] width 18 height 15
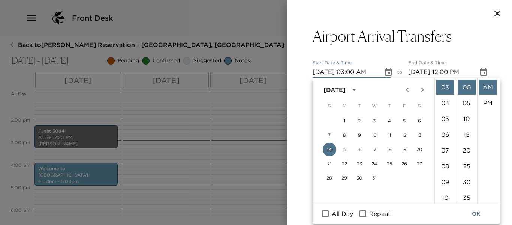
click at [466, 179] on li "30" at bounding box center [467, 181] width 18 height 15
click at [492, 103] on li "PM" at bounding box center [488, 102] width 18 height 15
type input "12/14/2025 03:30 PM"
type input "12/14/2025 04:30 PM"
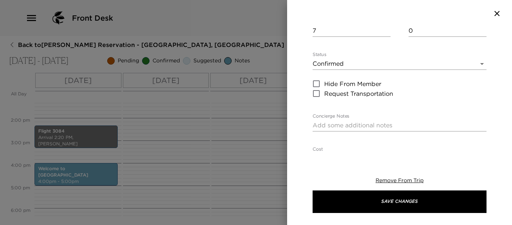
scroll to position [75, 0]
click at [337, 127] on textarea "Concierge Notes" at bounding box center [400, 124] width 174 height 9
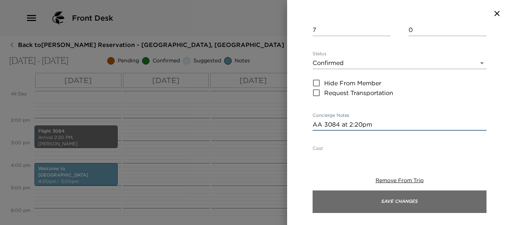
type textarea "AA 3084 at 2:20pm"
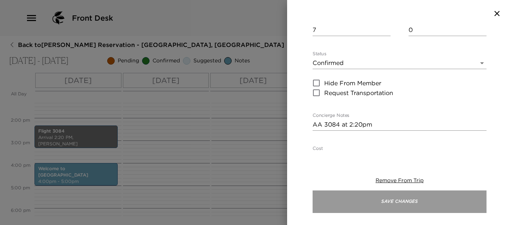
click at [380, 197] on button "Save Changes" at bounding box center [400, 201] width 174 height 23
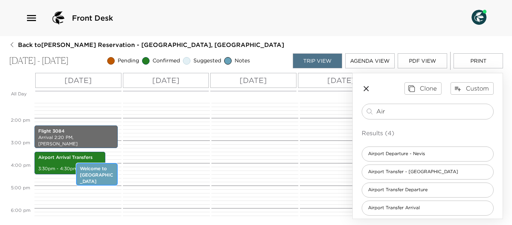
click at [101, 176] on p "Welcome to Paradise Beach Resort" at bounding box center [97, 174] width 34 height 19
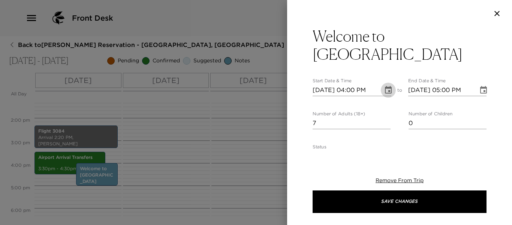
click at [385, 89] on icon "Choose date, selected date is Dec 14, 2025" at bounding box center [388, 90] width 7 height 8
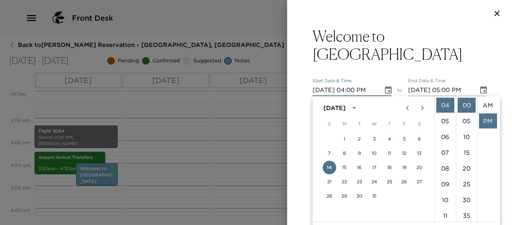
scroll to position [16, 0]
click at [447, 120] on li "05" at bounding box center [446, 120] width 18 height 15
type input "12/14/2025 05:00 PM"
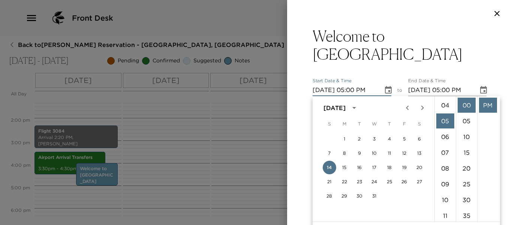
scroll to position [79, 0]
click at [483, 61] on div "Welcome to Paradise Beach Resort Start Date & Time 12/14/2025 05:00 PM to End D…" at bounding box center [399, 90] width 225 height 126
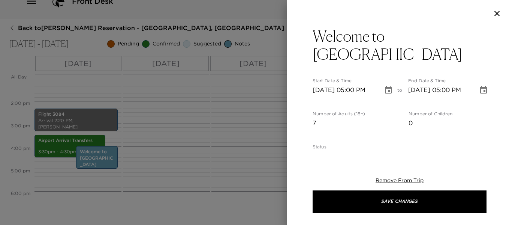
scroll to position [0, 0]
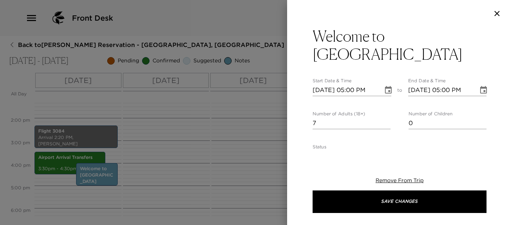
click at [481, 91] on icon "Choose date, selected date is Dec 14, 2025" at bounding box center [483, 90] width 7 height 8
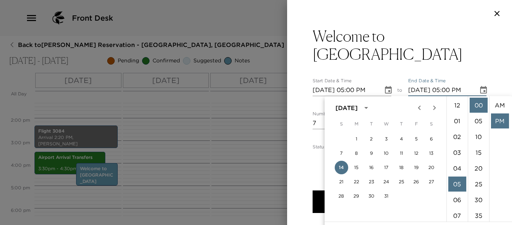
scroll to position [16, 0]
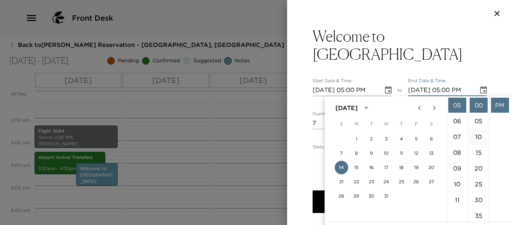
drag, startPoint x: 459, startPoint y: 117, endPoint x: 481, endPoint y: 132, distance: 26.4
click at [459, 117] on li "06" at bounding box center [458, 120] width 18 height 15
type input "12/14/2025 06:00 PM"
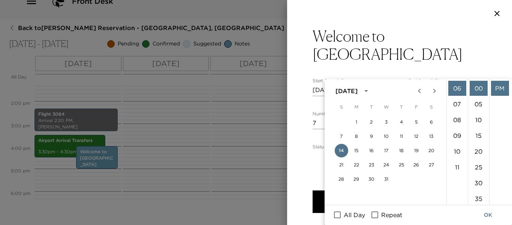
click at [486, 65] on div "Welcome to Paradise Beach Resort Start Date & Time 12/14/2025 05:00 PM to End D…" at bounding box center [399, 90] width 225 height 126
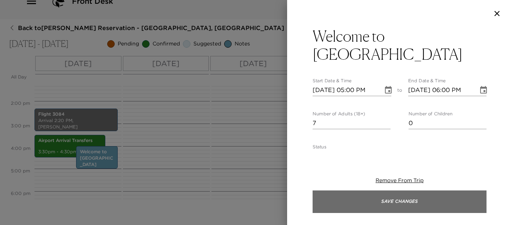
scroll to position [0, 0]
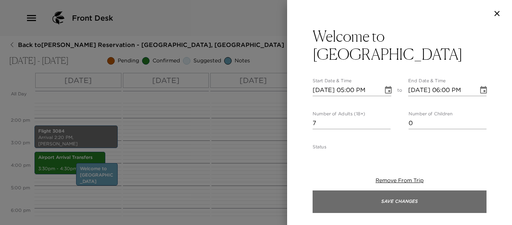
drag, startPoint x: 391, startPoint y: 204, endPoint x: 321, endPoint y: 204, distance: 69.8
click at [391, 203] on button "Save Changes" at bounding box center [400, 201] width 174 height 23
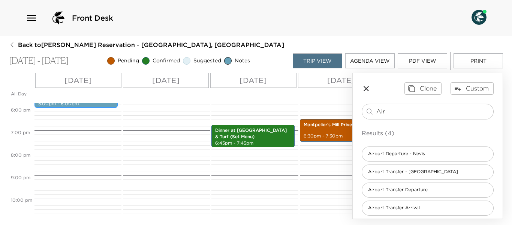
scroll to position [413, 0]
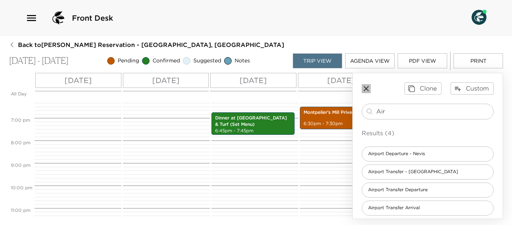
click at [369, 88] on icon "button" at bounding box center [366, 88] width 9 height 9
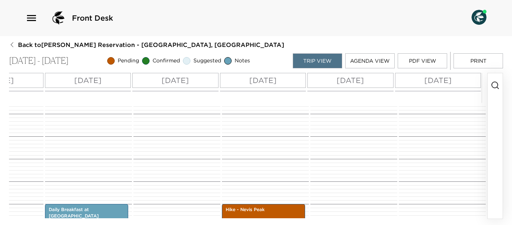
scroll to position [0, 0]
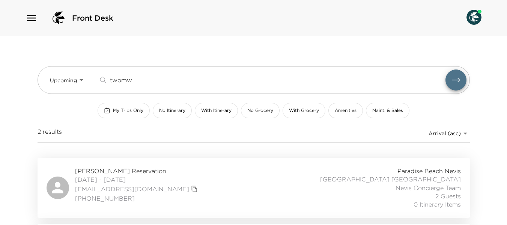
scroll to position [59, 0]
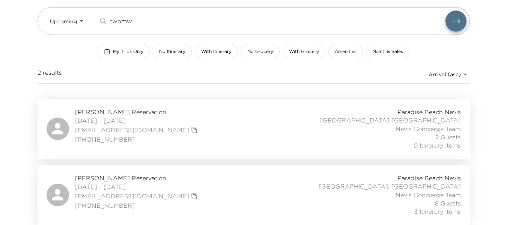
click at [221, 120] on div "Heather Twomey Reservation 12/13/2025 - 12/19/2025 heathertwomey@me.com (214) 7…" at bounding box center [254, 129] width 414 height 42
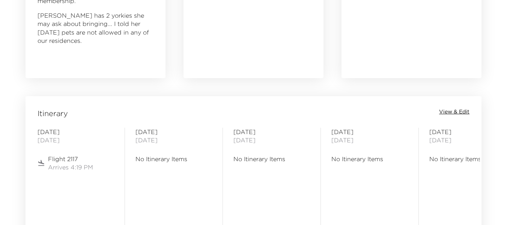
scroll to position [600, 0]
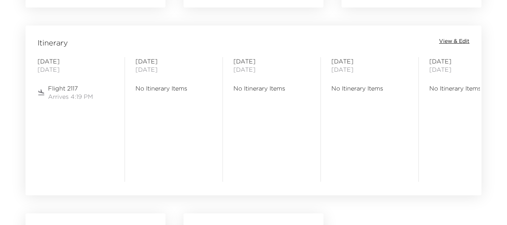
click at [458, 40] on span "View & Edit" at bounding box center [454, 42] width 30 height 8
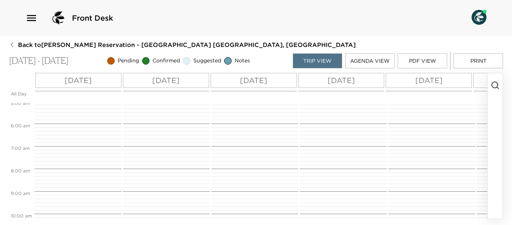
scroll to position [105, 0]
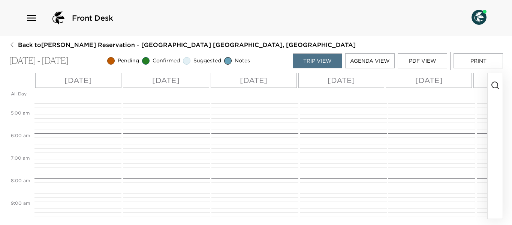
click at [497, 85] on icon "button" at bounding box center [495, 85] width 9 height 9
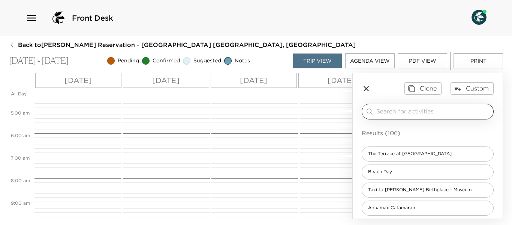
click at [389, 113] on input "search" at bounding box center [434, 111] width 114 height 9
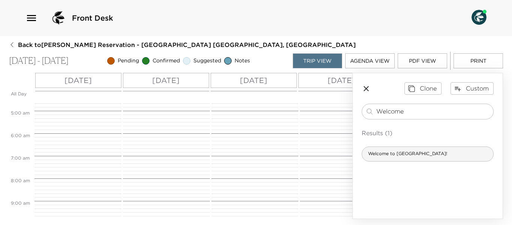
type input "Welcome"
click at [405, 155] on span "Welcome to Paradise Beach!" at bounding box center [407, 153] width 91 height 6
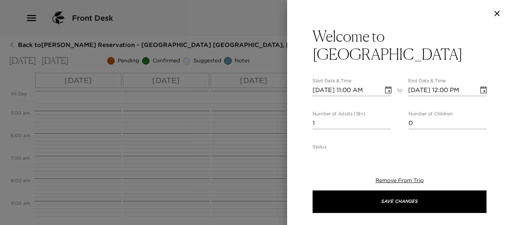
type input "2"
click at [386, 122] on input "2" at bounding box center [352, 123] width 78 height 12
drag, startPoint x: 387, startPoint y: 95, endPoint x: 404, endPoint y: 94, distance: 16.9
click at [387, 94] on button "Choose date, selected date is Dec 13, 2025" at bounding box center [388, 90] width 15 height 15
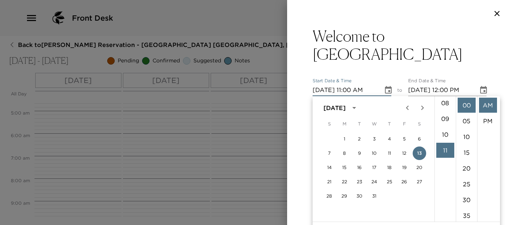
scroll to position [98, 0]
click at [446, 122] on li "05" at bounding box center [446, 123] width 18 height 15
click at [491, 119] on li "PM" at bounding box center [488, 120] width 18 height 15
type input "12/13/2025 05:00 PM"
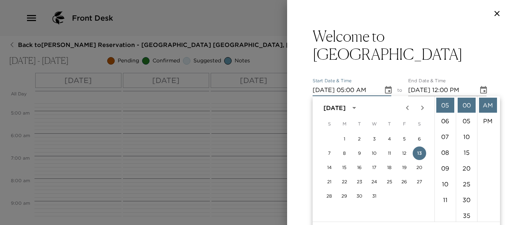
type input "12/13/2025 06:00 PM"
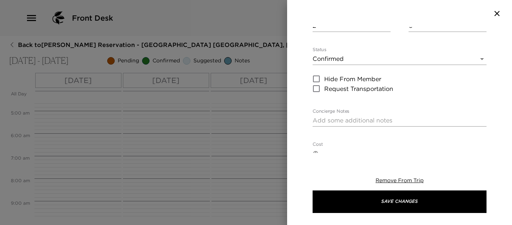
scroll to position [113, 0]
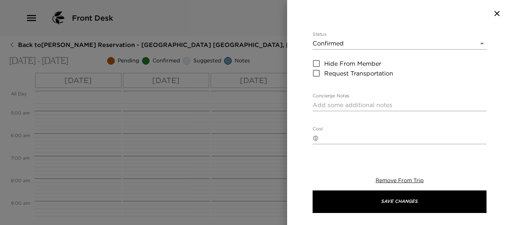
click at [477, 43] on body "Front Desk Back to Heather Twomey Reservation - Beach House 3 Nevis, West Indie…" at bounding box center [256, 112] width 512 height 225
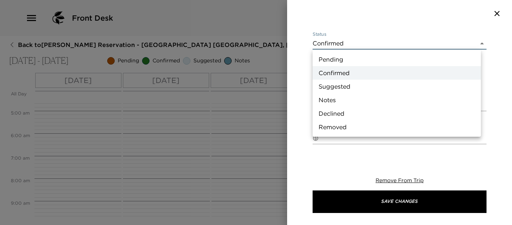
click at [357, 99] on li "Notes" at bounding box center [397, 100] width 168 height 14
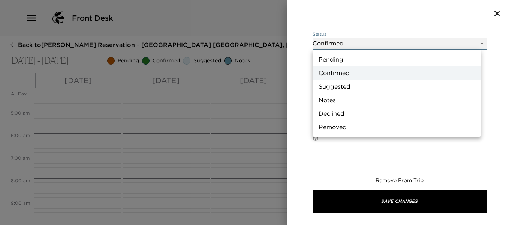
type input "Concierge Note"
type textarea "Welcome to Paradise! We hope you will enjoy your stay with us, and we will be a…"
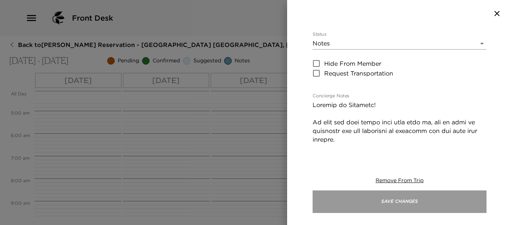
drag, startPoint x: 372, startPoint y: 204, endPoint x: 345, endPoint y: 190, distance: 29.9
click at [371, 204] on button "Save Changes" at bounding box center [400, 201] width 174 height 23
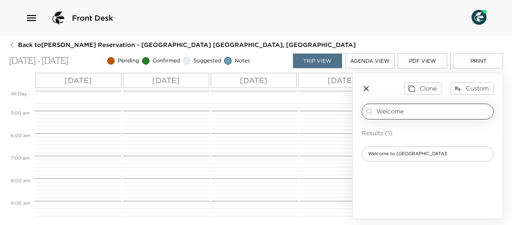
drag, startPoint x: 420, startPoint y: 111, endPoint x: 374, endPoint y: 110, distance: 45.8
click at [374, 107] on div "Welcome ​" at bounding box center [427, 111] width 125 height 9
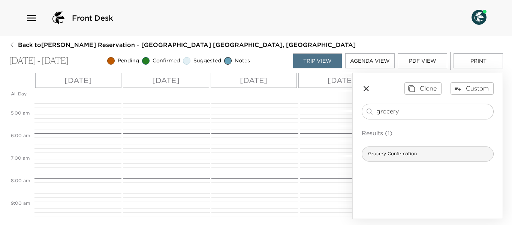
type input "grocery"
click at [402, 156] on span "Grocery Confirmation" at bounding box center [392, 153] width 61 height 6
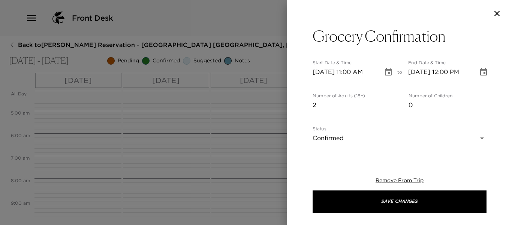
type input "2"
click at [384, 102] on input "2" at bounding box center [352, 105] width 78 height 12
click at [384, 74] on icon "Choose date, selected date is Dec 13, 2025" at bounding box center [388, 72] width 9 height 9
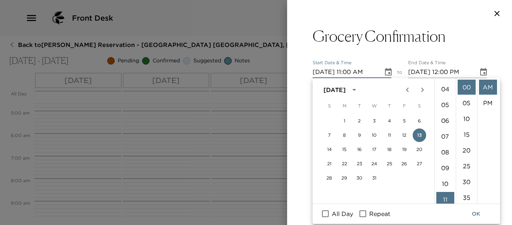
scroll to position [0, 0]
click at [442, 83] on li "12" at bounding box center [446, 87] width 18 height 15
click at [492, 99] on li "PM" at bounding box center [488, 102] width 18 height 15
type input "12/13/2025 12:00 PM"
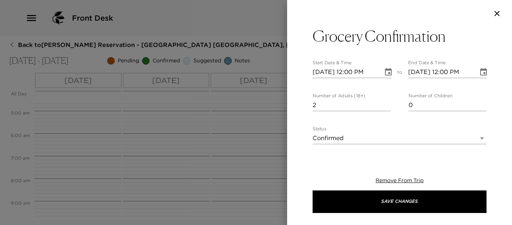
scroll to position [16, 0]
click at [480, 73] on icon "Choose date, selected date is Dec 13, 2025" at bounding box center [483, 72] width 7 height 8
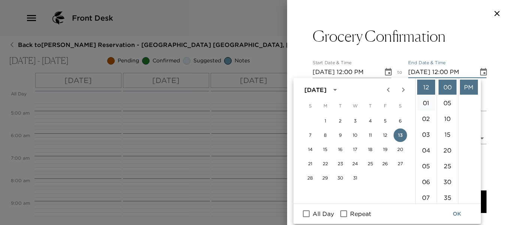
click at [428, 99] on li "01" at bounding box center [426, 102] width 18 height 15
type input "12/13/2025 01:00 PM"
drag, startPoint x: 459, startPoint y: 214, endPoint x: 393, endPoint y: 179, distance: 75.0
click at [458, 214] on button "OK" at bounding box center [457, 214] width 24 height 14
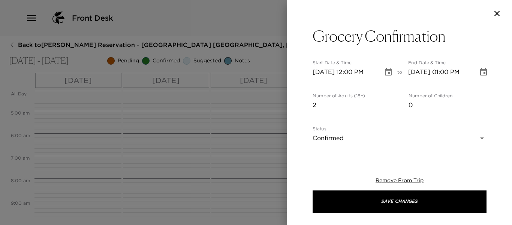
click at [475, 136] on body "Front Desk Back to Heather Twomey Reservation - Beach House 3 Nevis, West Indie…" at bounding box center [256, 112] width 512 height 225
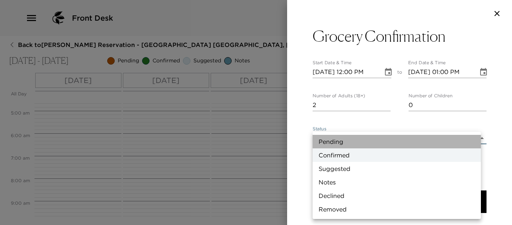
click at [332, 141] on li "Pending" at bounding box center [397, 142] width 168 height 14
type input "Pending"
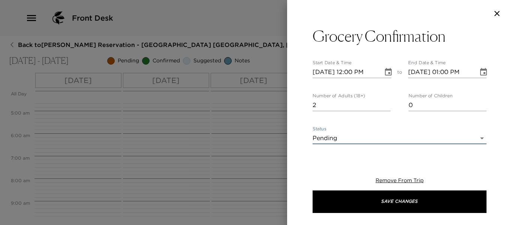
drag, startPoint x: 413, startPoint y: 204, endPoint x: 212, endPoint y: 190, distance: 200.8
click at [413, 204] on button "Save Changes" at bounding box center [400, 201] width 174 height 23
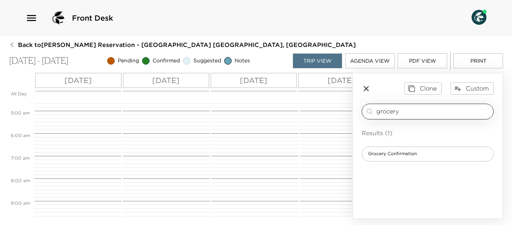
drag, startPoint x: 411, startPoint y: 114, endPoint x: 373, endPoint y: 115, distance: 37.9
click at [374, 108] on div "grocery ​" at bounding box center [427, 111] width 125 height 9
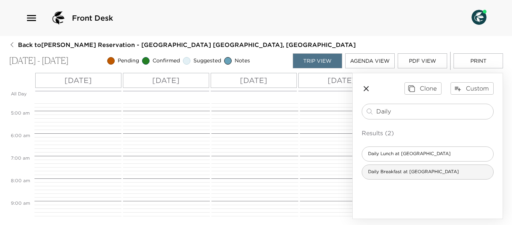
type input "Daily"
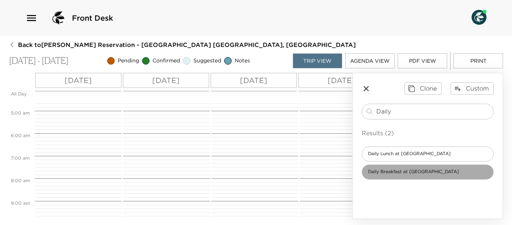
click at [397, 170] on span "Daily Breakfast at Eden" at bounding box center [413, 171] width 103 height 6
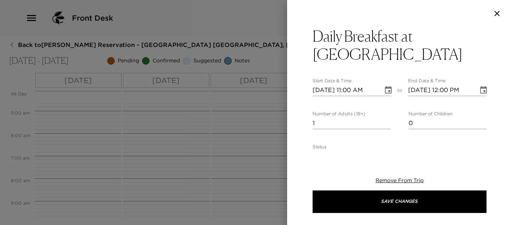
type input "0"
click at [386, 117] on input "0" at bounding box center [352, 123] width 78 height 12
click at [385, 86] on icon "Choose date, selected date is Dec 13, 2025" at bounding box center [388, 90] width 9 height 9
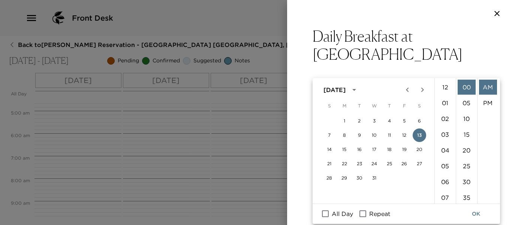
scroll to position [173, 0]
drag, startPoint x: 329, startPoint y: 150, endPoint x: 454, endPoint y: 81, distance: 142.7
click at [331, 148] on button "14" at bounding box center [330, 150] width 14 height 14
type input "12/14/2025 11:00 AM"
type input "12/14/2025 12:00 PM"
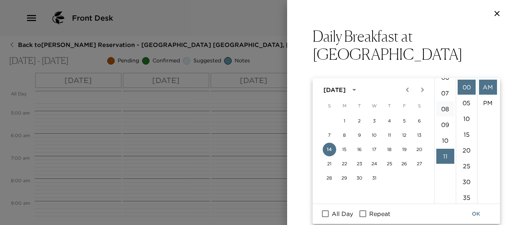
scroll to position [98, 0]
click at [445, 113] on li "08" at bounding box center [446, 114] width 18 height 15
type input "12/14/2025 08:00 AM"
drag, startPoint x: 476, startPoint y: 213, endPoint x: 474, endPoint y: 158, distance: 55.1
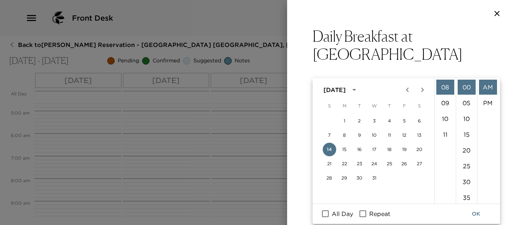
click at [476, 210] on button "OK" at bounding box center [476, 214] width 24 height 14
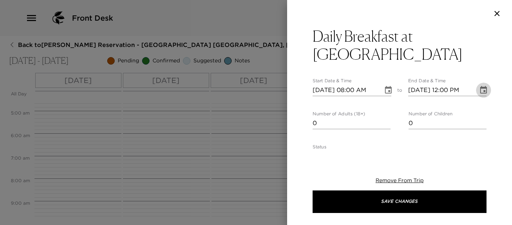
click at [480, 86] on icon "Choose date, selected date is Dec 14, 2025" at bounding box center [483, 90] width 7 height 8
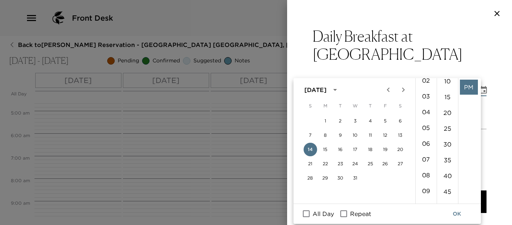
scroll to position [75, 0]
click at [426, 149] on li "09" at bounding box center [426, 153] width 18 height 15
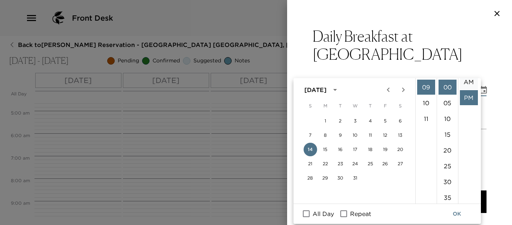
scroll to position [0, 0]
click at [471, 88] on li "AM" at bounding box center [469, 87] width 18 height 15
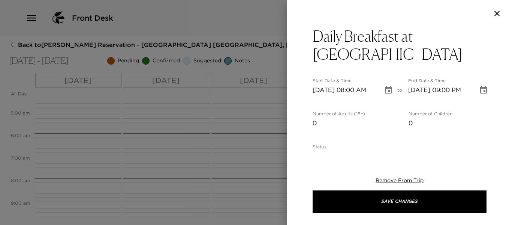
type input "12/14/2025 09:00 AM"
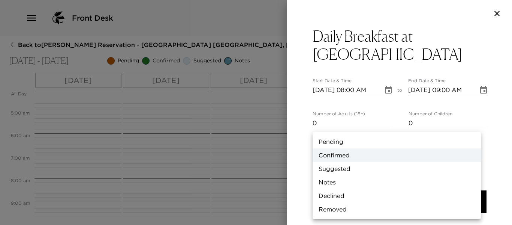
click at [474, 139] on body "Front Desk Back to Heather Twomey Reservation - Beach House 3 Nevis, West Indie…" at bounding box center [256, 112] width 512 height 225
click at [353, 179] on li "Notes" at bounding box center [397, 182] width 168 height 14
type input "Concierge Note"
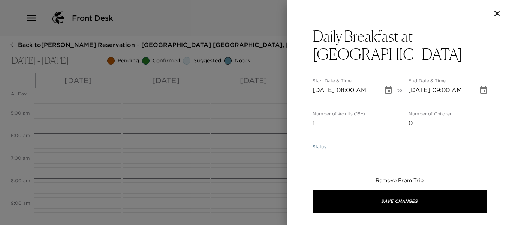
click at [384, 117] on input "1" at bounding box center [352, 123] width 78 height 12
type input "2"
click at [386, 117] on input "2" at bounding box center [352, 123] width 78 height 12
drag, startPoint x: 402, startPoint y: 200, endPoint x: 290, endPoint y: 200, distance: 111.8
click at [401, 201] on button "Save Changes" at bounding box center [400, 201] width 174 height 23
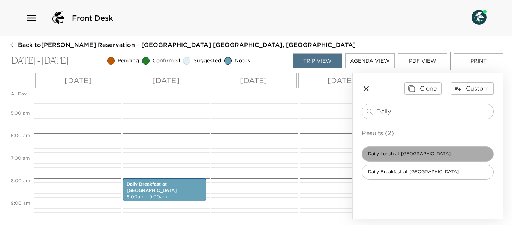
click at [402, 153] on span "Daily Lunch at Eden" at bounding box center [409, 153] width 95 height 6
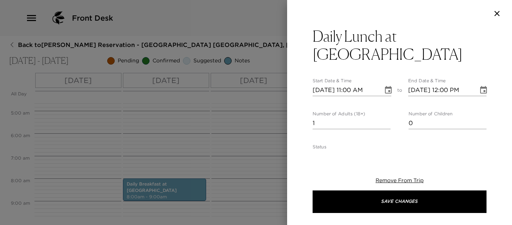
type textarea "$25 - A simple, light lunch menu is available at Eden, offering fresh salads, s…"
click at [387, 86] on icon "Choose date, selected date is Dec 13, 2025" at bounding box center [388, 90] width 9 height 9
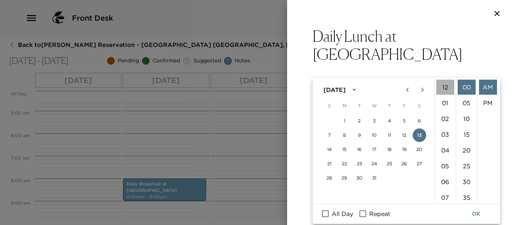
click at [446, 87] on li "12" at bounding box center [446, 87] width 18 height 15
drag, startPoint x: 489, startPoint y: 105, endPoint x: 481, endPoint y: 118, distance: 15.3
click at [489, 104] on li "PM" at bounding box center [488, 102] width 18 height 15
type input "12/13/2025 12:00 PM"
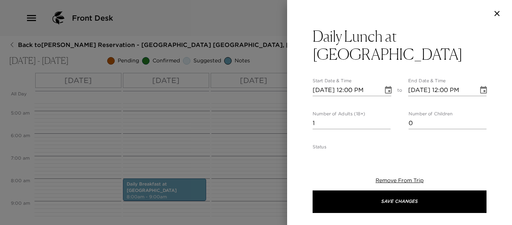
scroll to position [16, 0]
click at [480, 86] on icon "Choose date, selected date is Dec 13, 2025" at bounding box center [483, 90] width 7 height 8
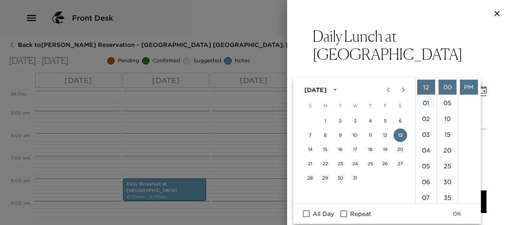
click at [428, 102] on li "01" at bounding box center [426, 102] width 18 height 15
type input "12/13/2025 01:00 PM"
click at [458, 213] on button "OK" at bounding box center [457, 214] width 24 height 14
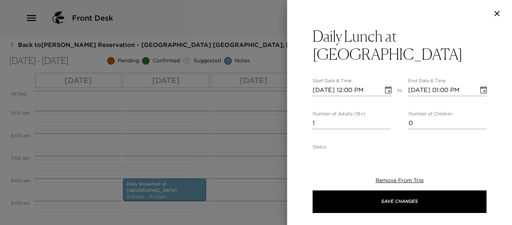
type input "2"
click at [387, 117] on input "2" at bounding box center [352, 123] width 78 height 12
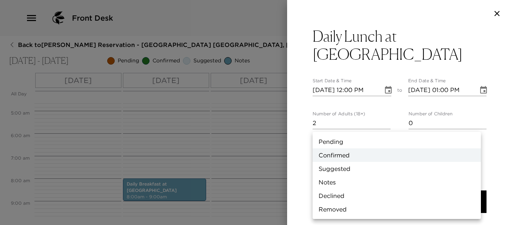
drag, startPoint x: 476, startPoint y: 136, endPoint x: 409, endPoint y: 150, distance: 68.8
click at [476, 136] on body "Front Desk Back to Heather Twomey Reservation - Beach House 3 Nevis, West Indie…" at bounding box center [256, 112] width 512 height 225
click at [357, 182] on li "Notes" at bounding box center [397, 182] width 168 height 14
type input "Concierge Note"
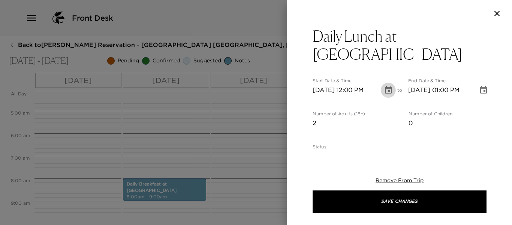
click at [385, 86] on icon "Choose date, selected date is Dec 13, 2025" at bounding box center [388, 90] width 7 height 8
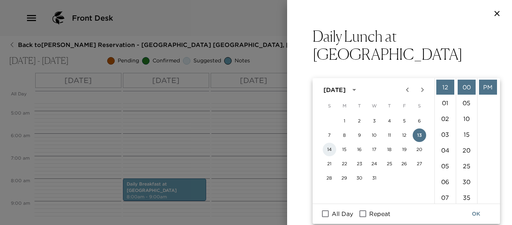
click at [329, 149] on button "14" at bounding box center [330, 150] width 14 height 14
type input "12/14/2025 12:00 PM"
type input "12/14/2025 01:00 PM"
drag, startPoint x: 474, startPoint y: 211, endPoint x: 468, endPoint y: 210, distance: 6.5
click at [474, 212] on button "OK" at bounding box center [476, 214] width 24 height 14
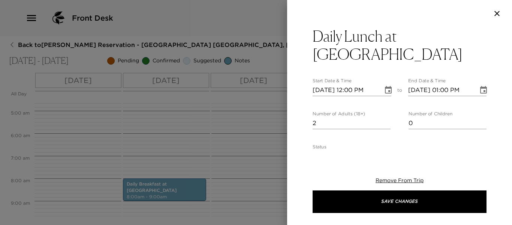
drag, startPoint x: 401, startPoint y: 206, endPoint x: 273, endPoint y: 196, distance: 128.2
click at [399, 205] on button "Save Changes" at bounding box center [400, 201] width 174 height 23
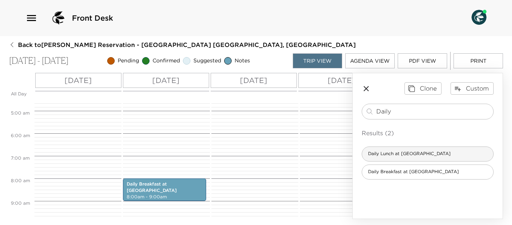
drag, startPoint x: 405, startPoint y: 110, endPoint x: 413, endPoint y: 159, distance: 49.3
click at [374, 108] on div "Daily ​" at bounding box center [427, 111] width 125 height 9
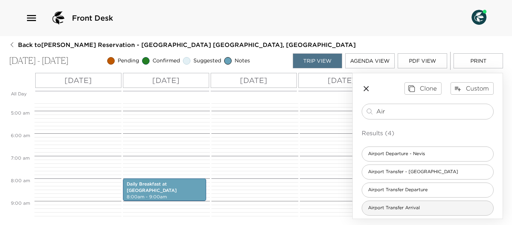
type input "Air"
click at [408, 206] on span "Airport Transfer Arrival" at bounding box center [394, 207] width 64 height 6
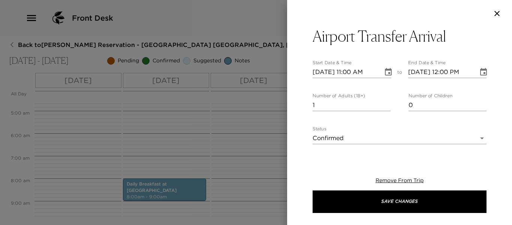
type textarea "$90 - We offer a private airport meet and greet transfer; You will be greeted b…"
drag, startPoint x: 499, startPoint y: 13, endPoint x: 453, endPoint y: 40, distance: 52.9
click at [498, 13] on icon "button" at bounding box center [497, 13] width 9 height 9
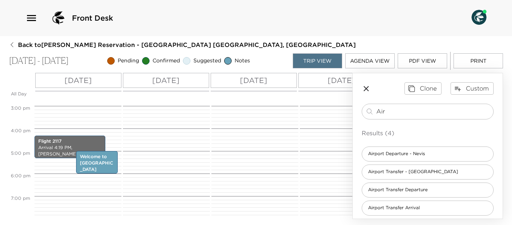
scroll to position [367, 0]
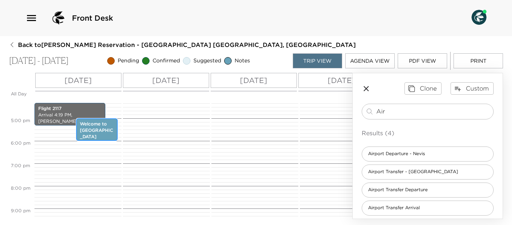
click at [103, 134] on p "Welcome to Paradise Beach Resort" at bounding box center [97, 130] width 34 height 19
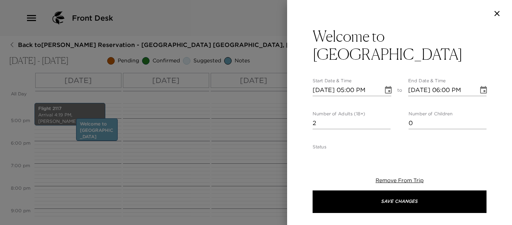
drag, startPoint x: 386, startPoint y: 90, endPoint x: 389, endPoint y: 95, distance: 5.7
click at [386, 90] on icon "Choose date, selected date is Dec 13, 2025" at bounding box center [388, 90] width 9 height 9
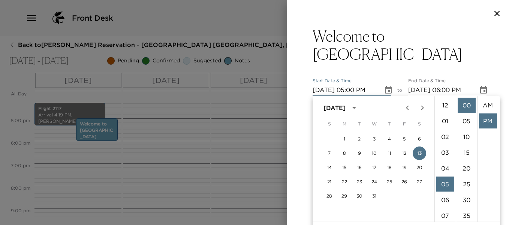
scroll to position [16, 0]
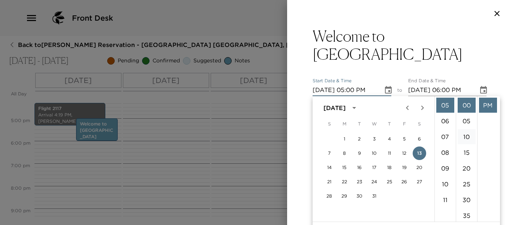
click at [446, 120] on li "06" at bounding box center [446, 120] width 18 height 15
type input "12/13/2025 06:00 PM"
click at [483, 64] on div "Welcome to Paradise Beach Resort Start Date & Time 12/13/2025 06:00 PM to End D…" at bounding box center [399, 90] width 225 height 126
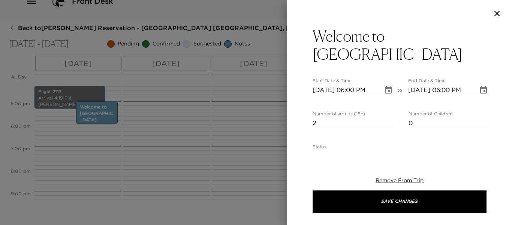
scroll to position [0, 0]
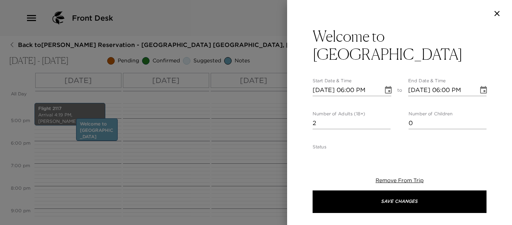
click at [480, 93] on icon "Choose date, selected date is Dec 13, 2025" at bounding box center [483, 90] width 7 height 8
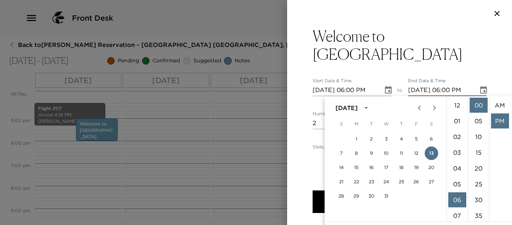
scroll to position [16, 0]
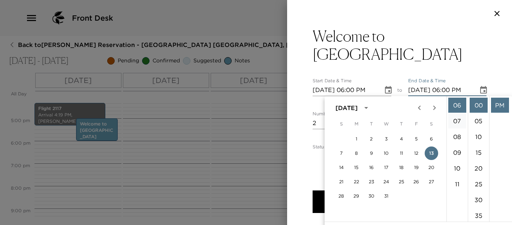
click at [461, 121] on li "07" at bounding box center [458, 120] width 18 height 15
type input "12/13/2025 07:00 PM"
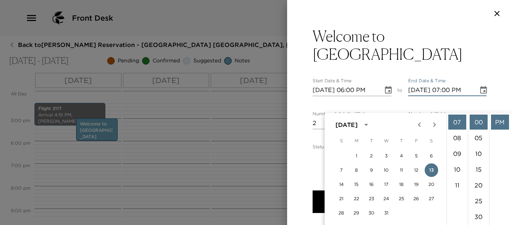
click at [491, 78] on div "Welcome to Paradise Beach Resort Start Date & Time 12/13/2025 06:00 PM to End D…" at bounding box center [399, 90] width 225 height 126
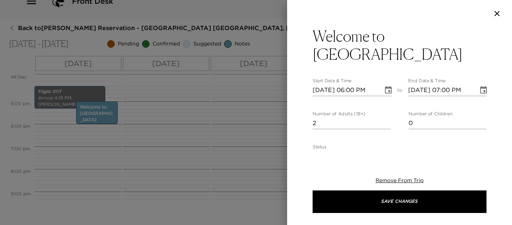
scroll to position [0, 0]
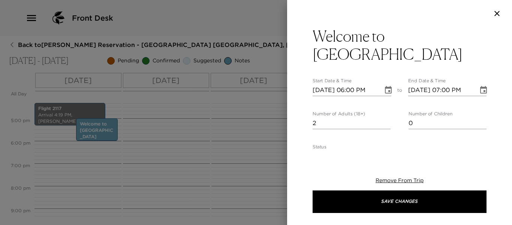
drag, startPoint x: 440, startPoint y: 204, endPoint x: 281, endPoint y: 198, distance: 159.5
click at [438, 201] on button "Save Changes" at bounding box center [400, 201] width 174 height 23
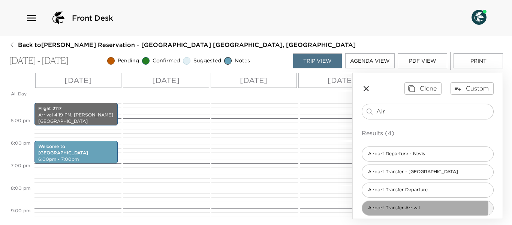
click at [413, 207] on span "Airport Transfer Arrival" at bounding box center [394, 207] width 64 height 6
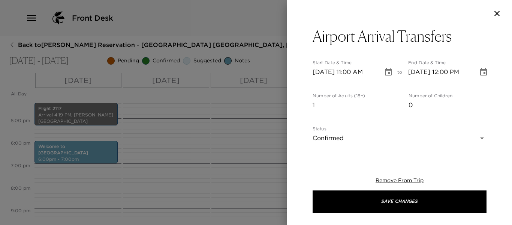
type input "2"
click at [386, 103] on input "2" at bounding box center [352, 105] width 78 height 12
click at [389, 75] on icon "Choose date, selected date is Dec 13, 2025" at bounding box center [388, 72] width 9 height 9
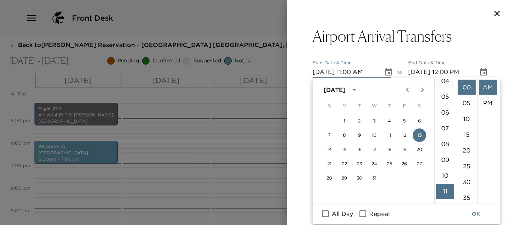
scroll to position [23, 0]
click at [445, 139] on li "05" at bounding box center [446, 142] width 18 height 15
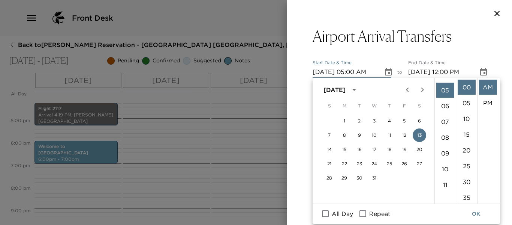
scroll to position [79, 0]
drag, startPoint x: 470, startPoint y: 179, endPoint x: 494, endPoint y: 118, distance: 65.1
click at [470, 177] on li "30" at bounding box center [467, 181] width 18 height 15
click at [489, 102] on li "PM" at bounding box center [488, 102] width 18 height 15
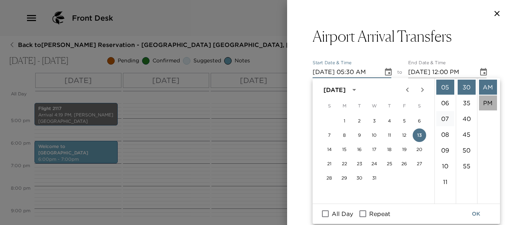
type input "12/13/2025 05:30 PM"
type input "12/13/2025 06:30 PM"
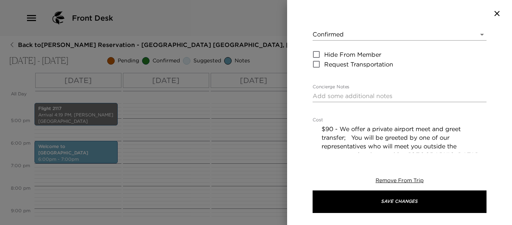
scroll to position [113, 0]
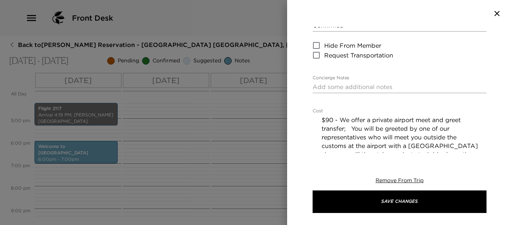
click at [350, 89] on textarea "Concierge Notes" at bounding box center [400, 87] width 174 height 9
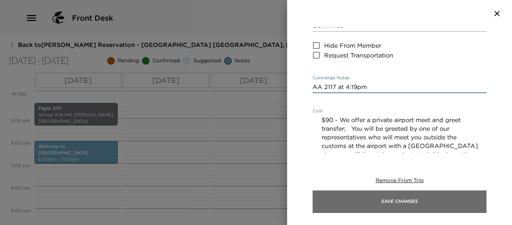
type textarea "AA 2117 at 4:19pm"
drag, startPoint x: 372, startPoint y: 204, endPoint x: 357, endPoint y: 198, distance: 15.6
click at [371, 204] on button "Save Changes" at bounding box center [400, 201] width 174 height 23
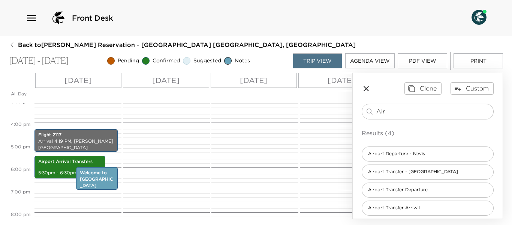
scroll to position [330, 0]
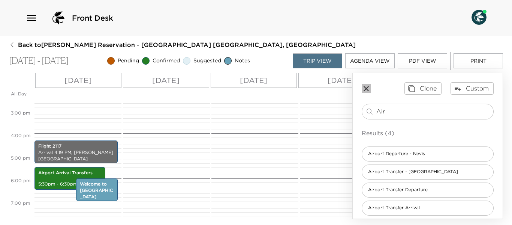
click at [370, 89] on icon "button" at bounding box center [366, 88] width 9 height 9
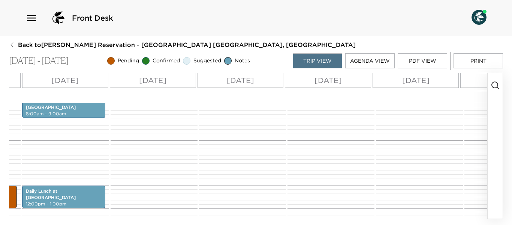
scroll to position [0, 172]
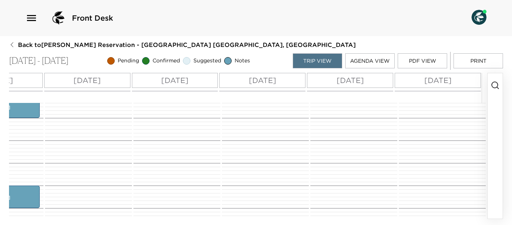
click at [496, 84] on icon "button" at bounding box center [495, 85] width 9 height 9
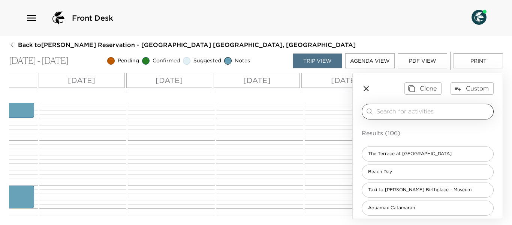
click at [401, 112] on input "search" at bounding box center [434, 111] width 114 height 9
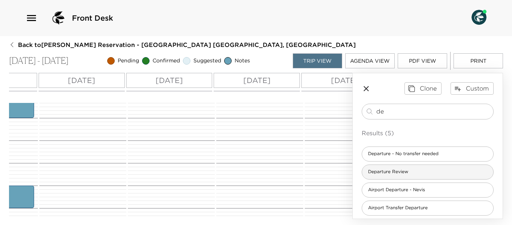
type input "de"
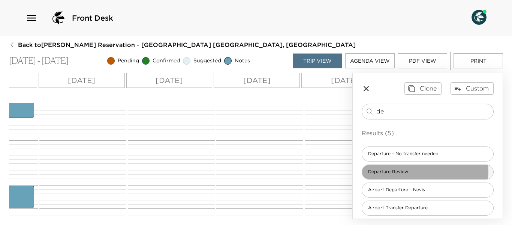
click at [416, 171] on div "Departure Review" at bounding box center [428, 171] width 132 height 15
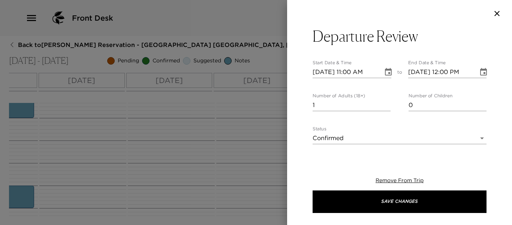
type input "2"
click at [385, 103] on input "2" at bounding box center [352, 105] width 78 height 12
click at [481, 136] on body "Front Desk Back to Heather Twomey Reservation - Beach House 3 Nevis, West Indie…" at bounding box center [256, 112] width 512 height 225
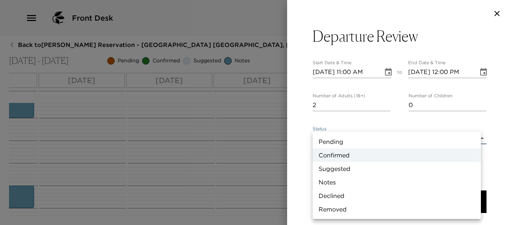
click at [374, 183] on li "Notes" at bounding box center [397, 182] width 168 height 14
type input "Concierge Note"
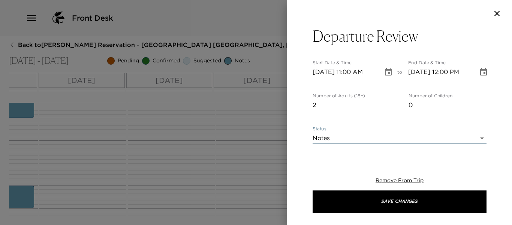
click at [390, 72] on icon "Choose date, selected date is Dec 13, 2025" at bounding box center [388, 72] width 9 height 9
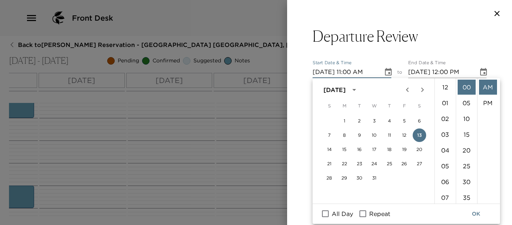
scroll to position [173, 0]
click at [391, 149] on button "18" at bounding box center [390, 150] width 14 height 14
type input "12/18/2025 11:00 AM"
type input "12/18/2025 12:00 PM"
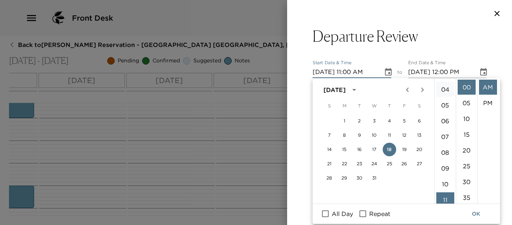
click at [449, 90] on li "04" at bounding box center [446, 89] width 18 height 15
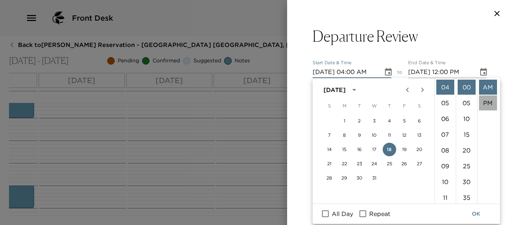
click at [490, 100] on li "PM" at bounding box center [488, 102] width 18 height 15
type input "12/18/2025 04:00 PM"
type input "12/18/2025 05:00 PM"
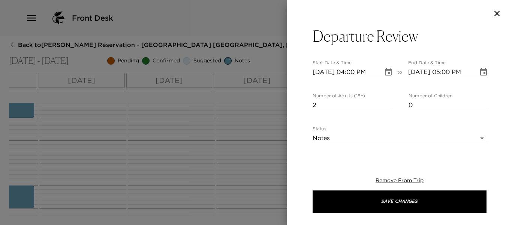
scroll to position [16, 0]
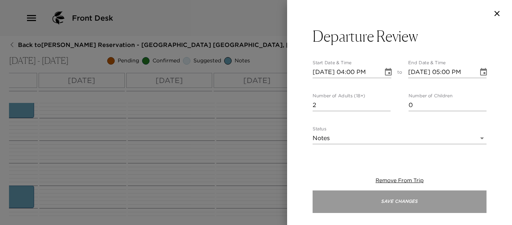
click at [428, 201] on button "Save Changes" at bounding box center [400, 201] width 174 height 23
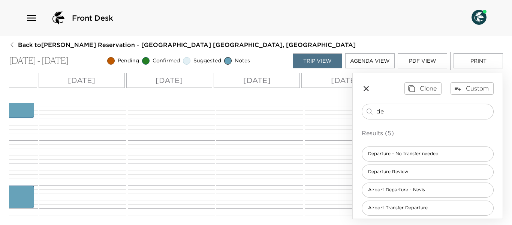
click at [367, 89] on icon "button" at bounding box center [366, 88] width 5 height 5
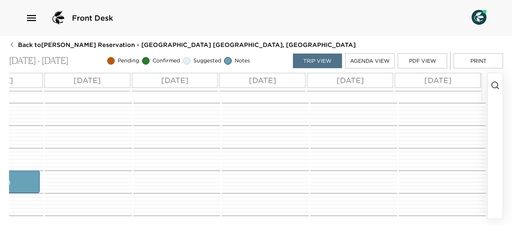
scroll to position [0, 0]
click at [495, 84] on icon "button" at bounding box center [495, 85] width 9 height 9
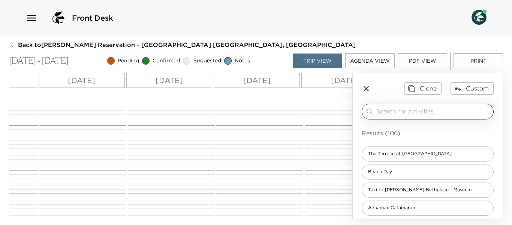
click at [397, 113] on input "search" at bounding box center [434, 111] width 114 height 9
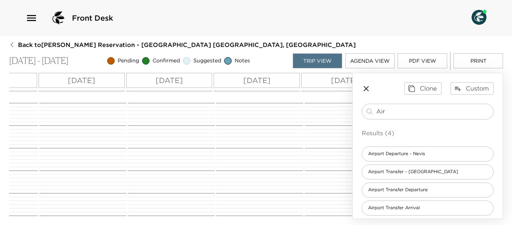
type input "Air"
click at [446, 178] on div "Airport Departure - Nevis Airport Transfer - Nevis Airport Airport Transfer Dep…" at bounding box center [428, 180] width 132 height 69
click at [428, 186] on span "Airport Transfer Departure" at bounding box center [398, 189] width 72 height 6
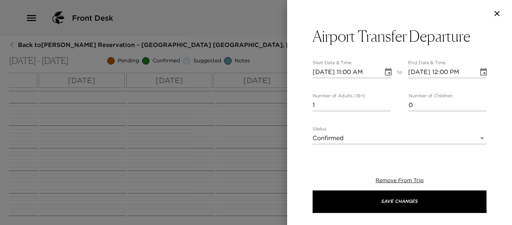
type textarea "$90 - Taxi will transport you to water taxi then over to St. Kitts where you wi…"
type input "2"
click at [386, 103] on input "2" at bounding box center [352, 105] width 78 height 12
click at [386, 73] on icon "Choose date, selected date is Dec 13, 2025" at bounding box center [388, 72] width 9 height 9
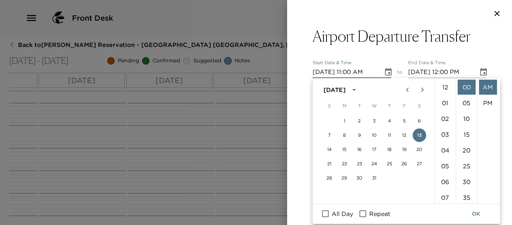
scroll to position [173, 0]
drag, startPoint x: 404, startPoint y: 148, endPoint x: 489, endPoint y: 93, distance: 101.6
click at [404, 148] on button "19" at bounding box center [405, 150] width 14 height 14
type input "12/19/2025 11:00 AM"
type input "12/19/2025 12:00 PM"
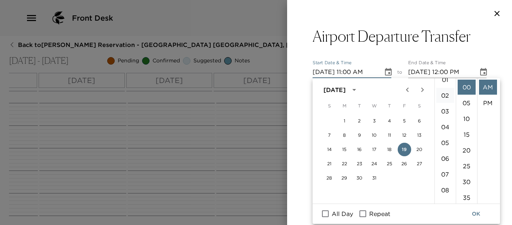
scroll to position [0, 0]
click at [444, 86] on li "12" at bounding box center [446, 87] width 18 height 15
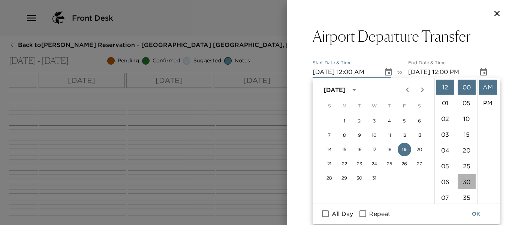
drag, startPoint x: 466, startPoint y: 179, endPoint x: 484, endPoint y: 120, distance: 61.5
click at [467, 179] on li "30" at bounding box center [467, 181] width 18 height 15
click at [485, 102] on li "PM" at bounding box center [488, 102] width 18 height 15
type input "12/19/2025 12:30 PM"
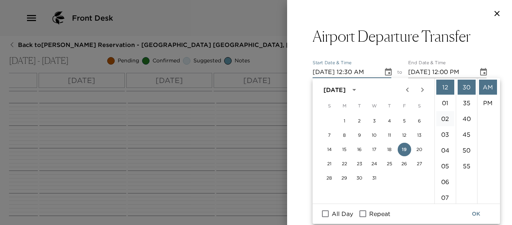
type input "12/19/2025 01:30 PM"
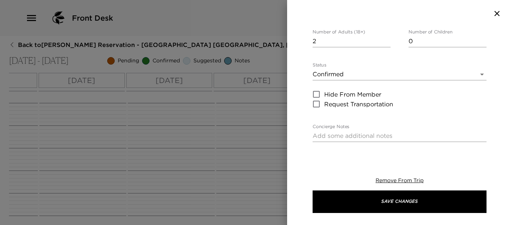
scroll to position [75, 0]
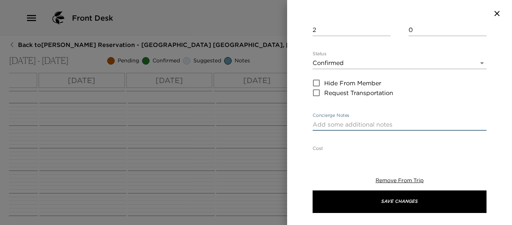
drag, startPoint x: 341, startPoint y: 123, endPoint x: 344, endPoint y: 126, distance: 4.0
click at [341, 123] on textarea "Concierge Notes" at bounding box center [400, 124] width 174 height 9
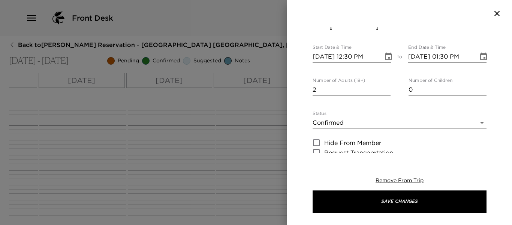
scroll to position [0, 0]
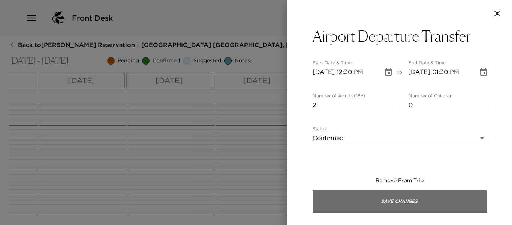
type textarea "AA 3084 at 3:27pm"
click at [375, 201] on button "Save Changes" at bounding box center [400, 201] width 174 height 23
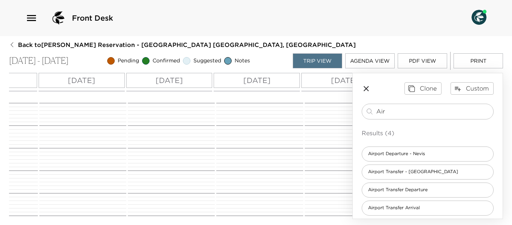
click at [367, 90] on icon "button" at bounding box center [366, 88] width 9 height 9
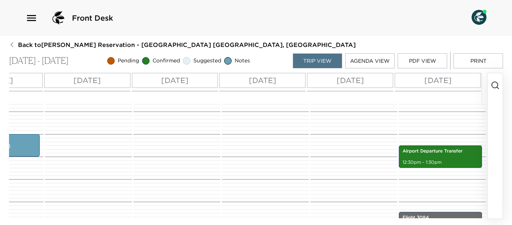
scroll to position [225, 0]
